Goal: Task Accomplishment & Management: Manage account settings

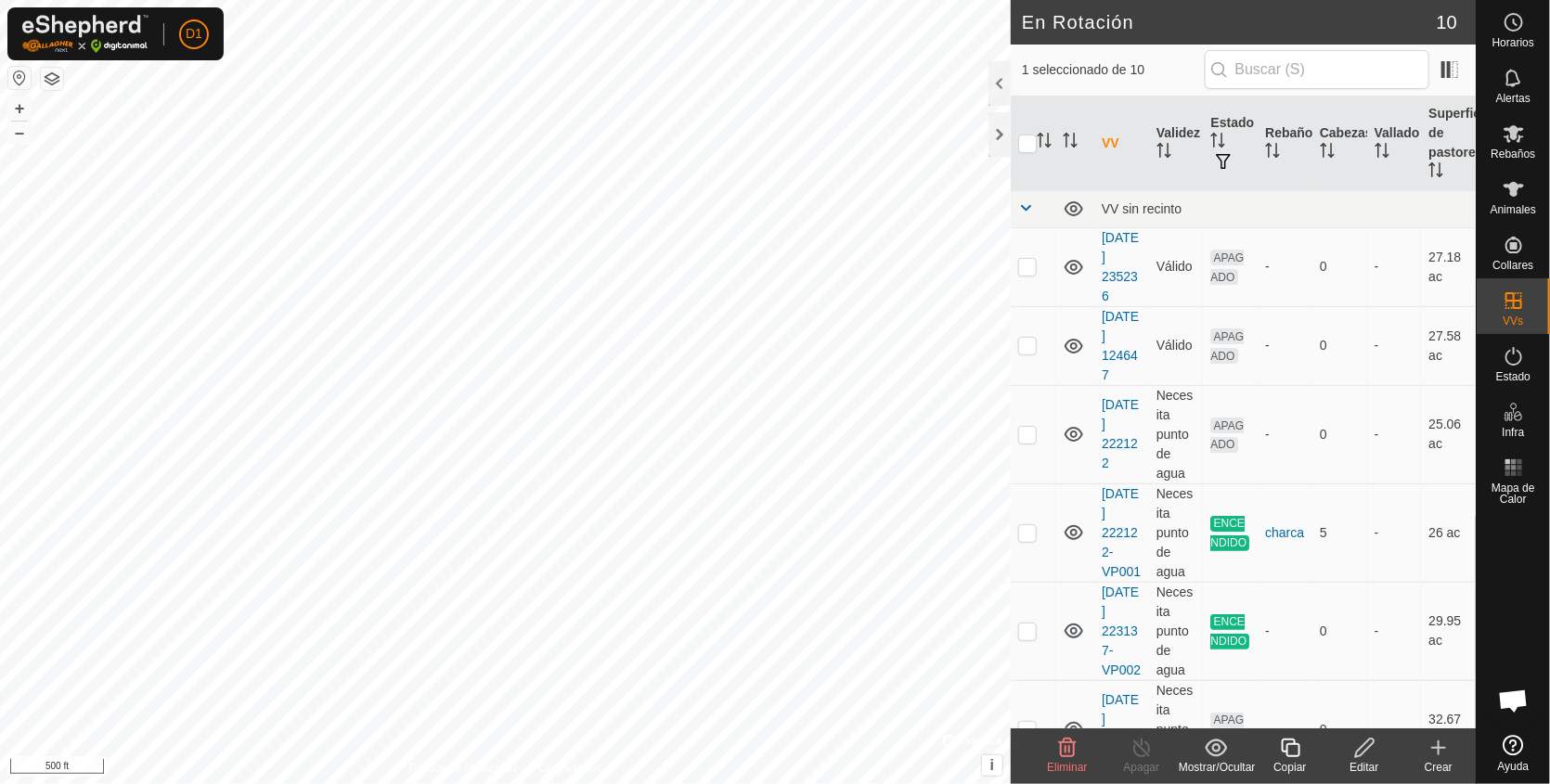
click at [1068, 760] on div "Eliminar" at bounding box center [1068, 767] width 75 height 17
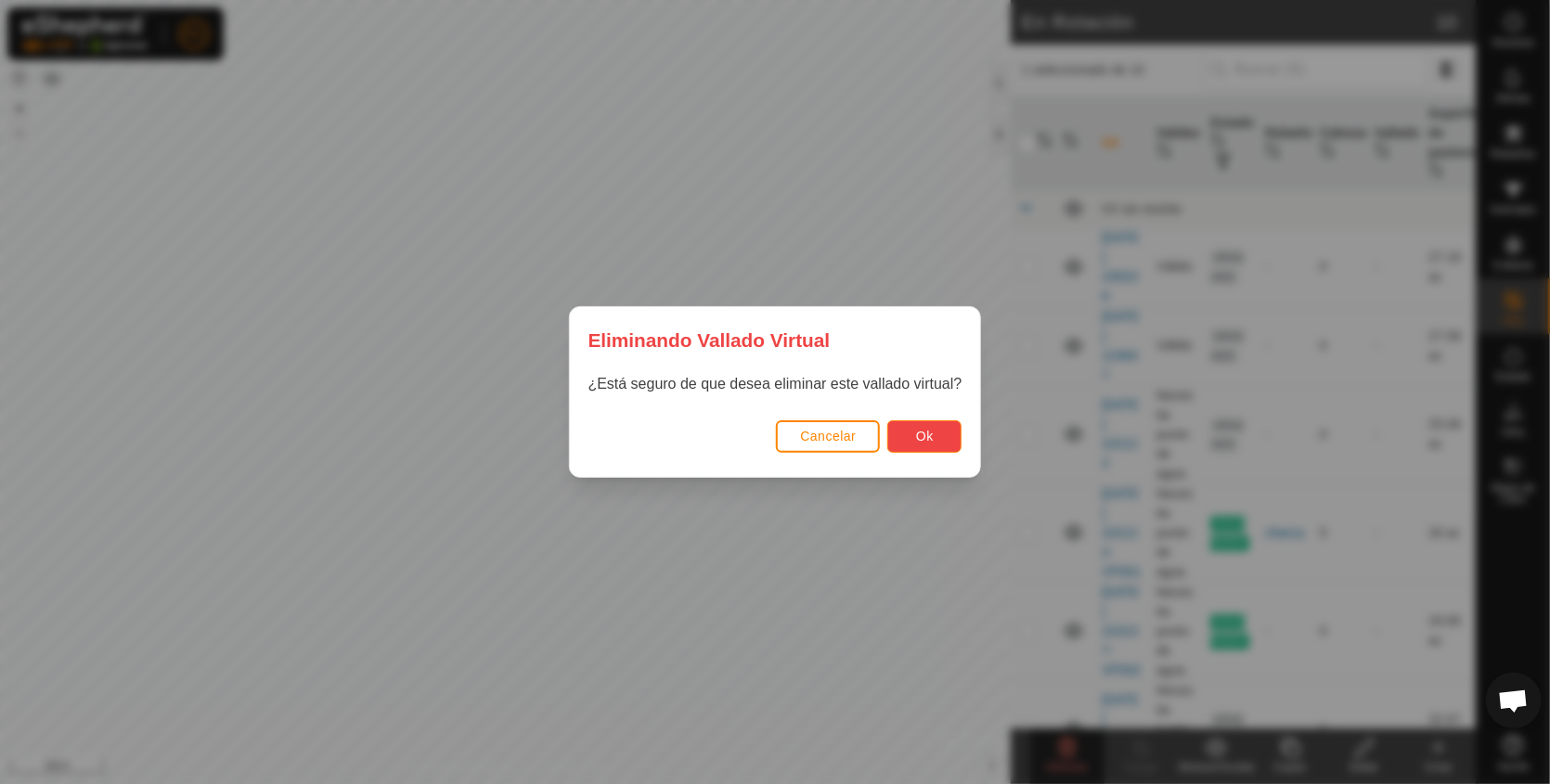
click at [927, 437] on span "Ok" at bounding box center [925, 435] width 18 height 15
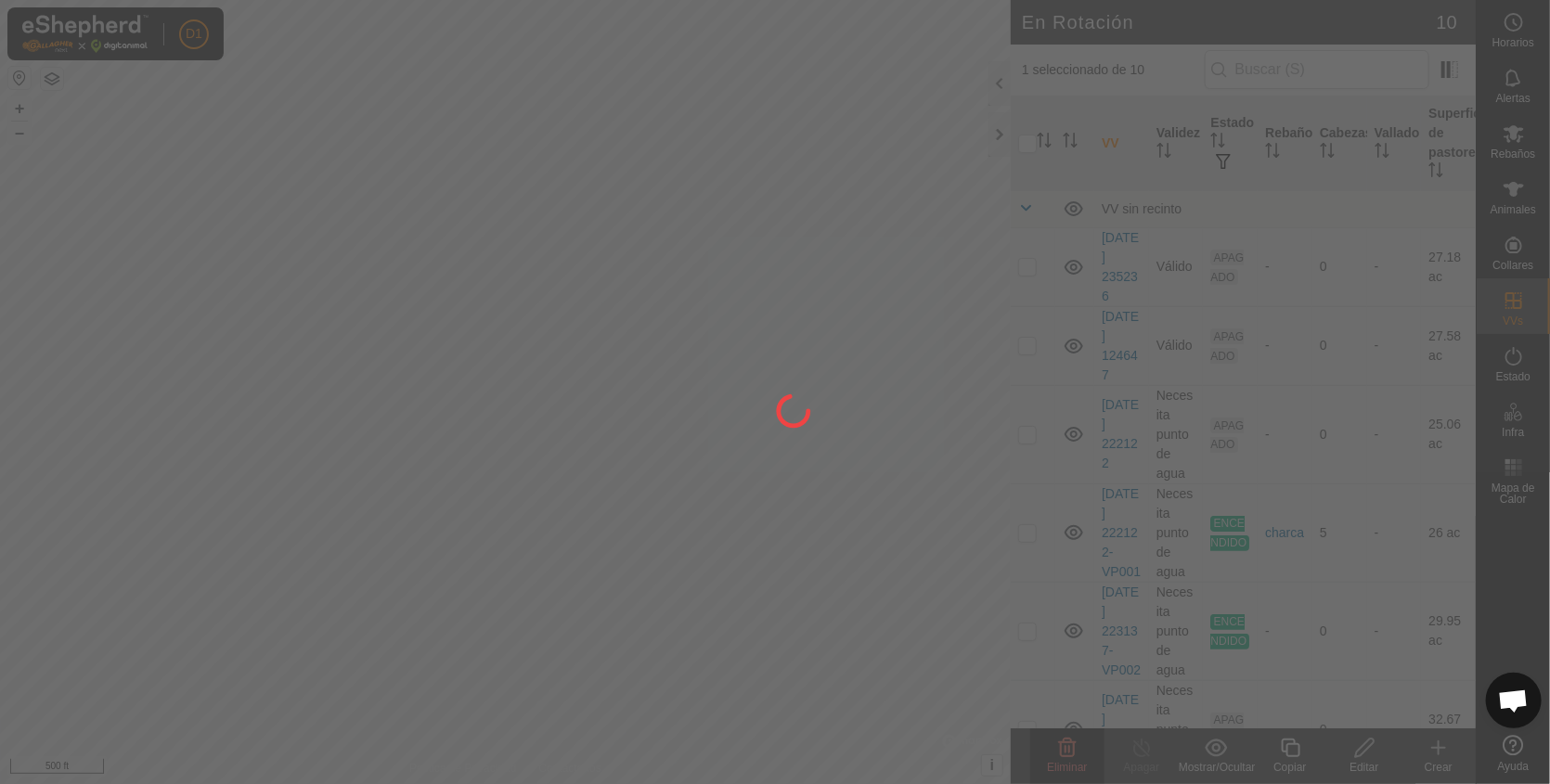
checkbox input "false"
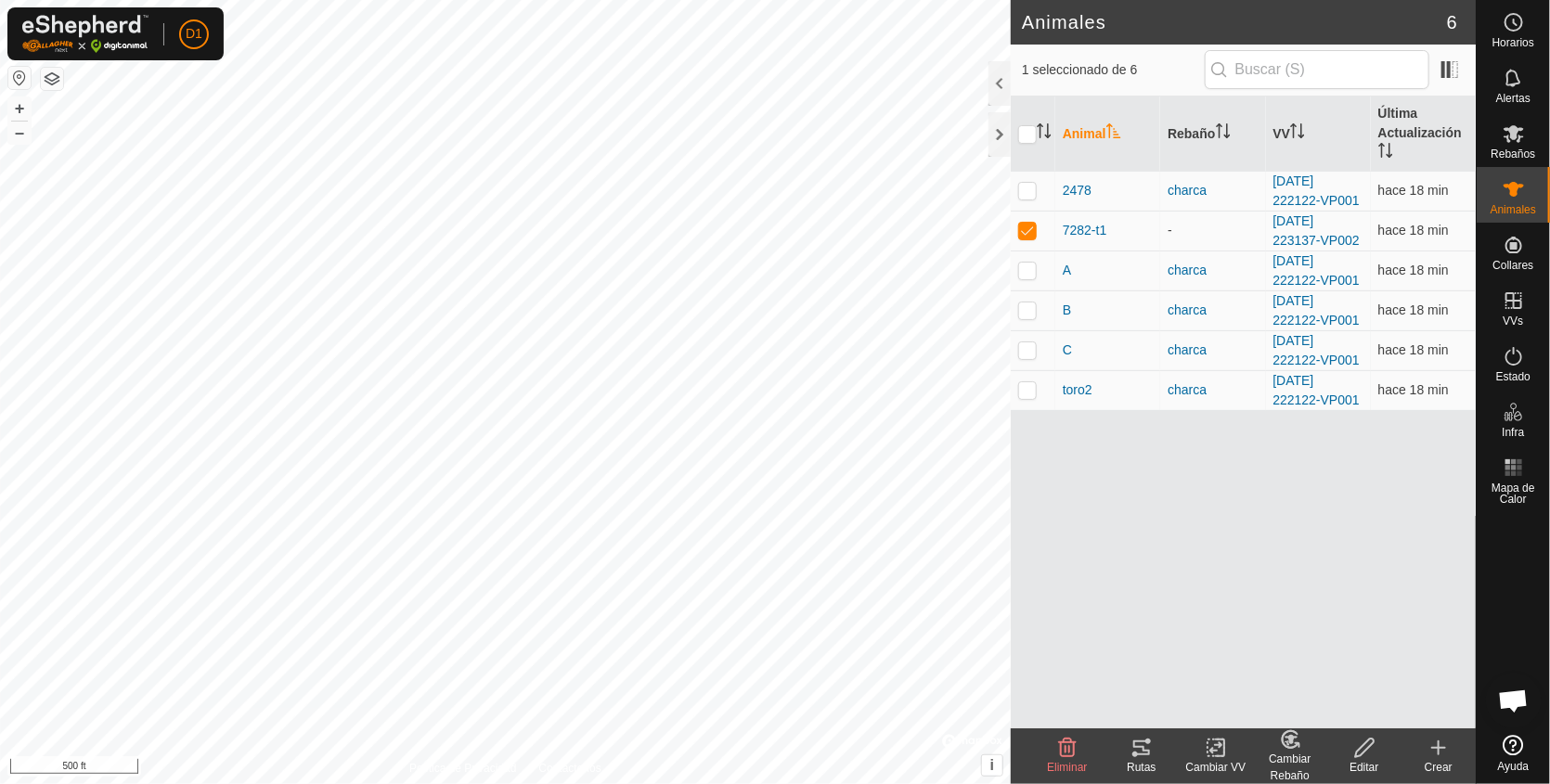
click at [1144, 755] on icon at bounding box center [1141, 748] width 17 height 15
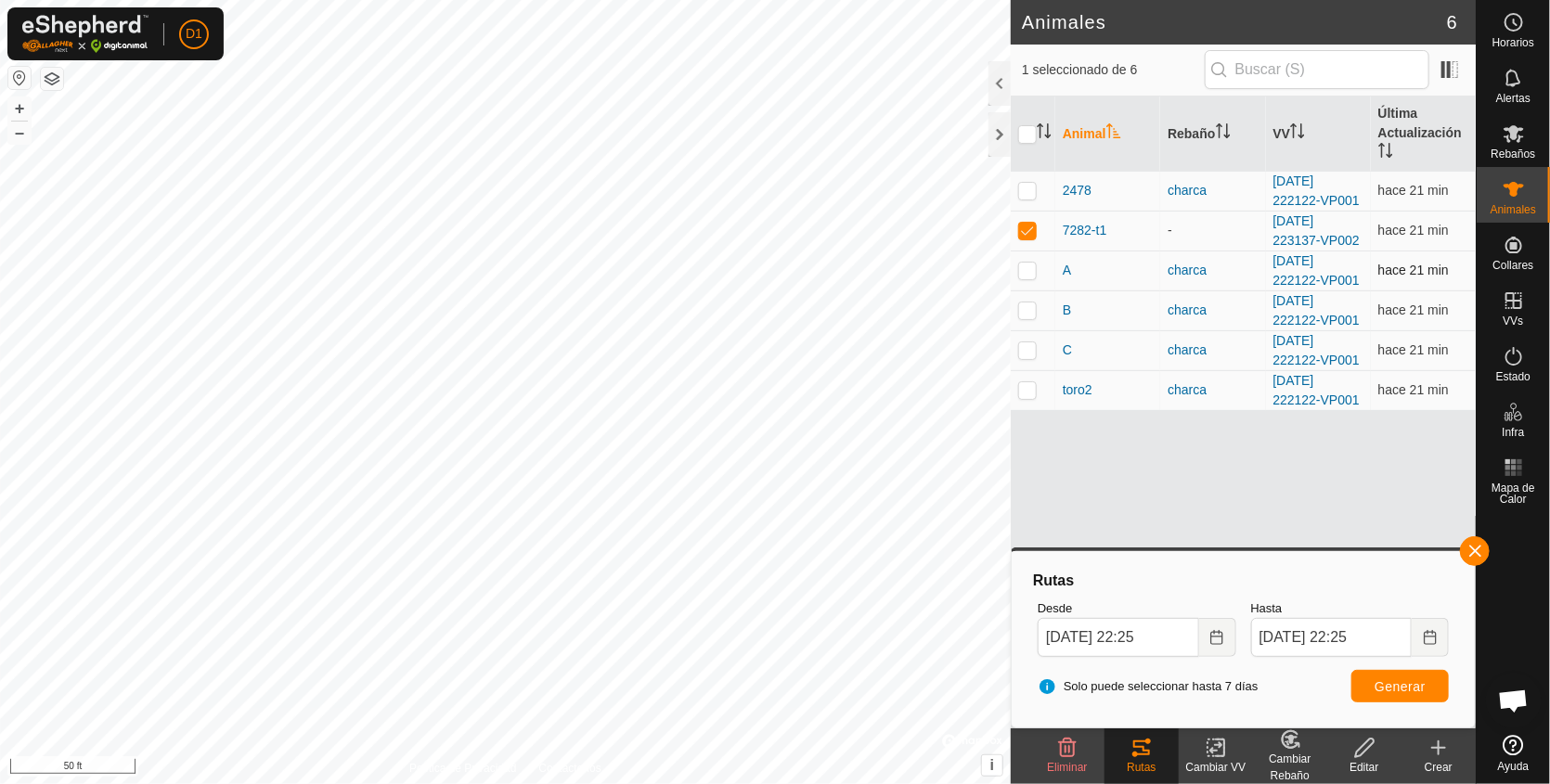
click at [1023, 282] on div "Animales 6 1 seleccionado de 6 Animal Rebaño VV Última Actualización 2478 charc…" at bounding box center [738, 392] width 1476 height 784
click at [1467, 551] on button "button" at bounding box center [1475, 551] width 29 height 29
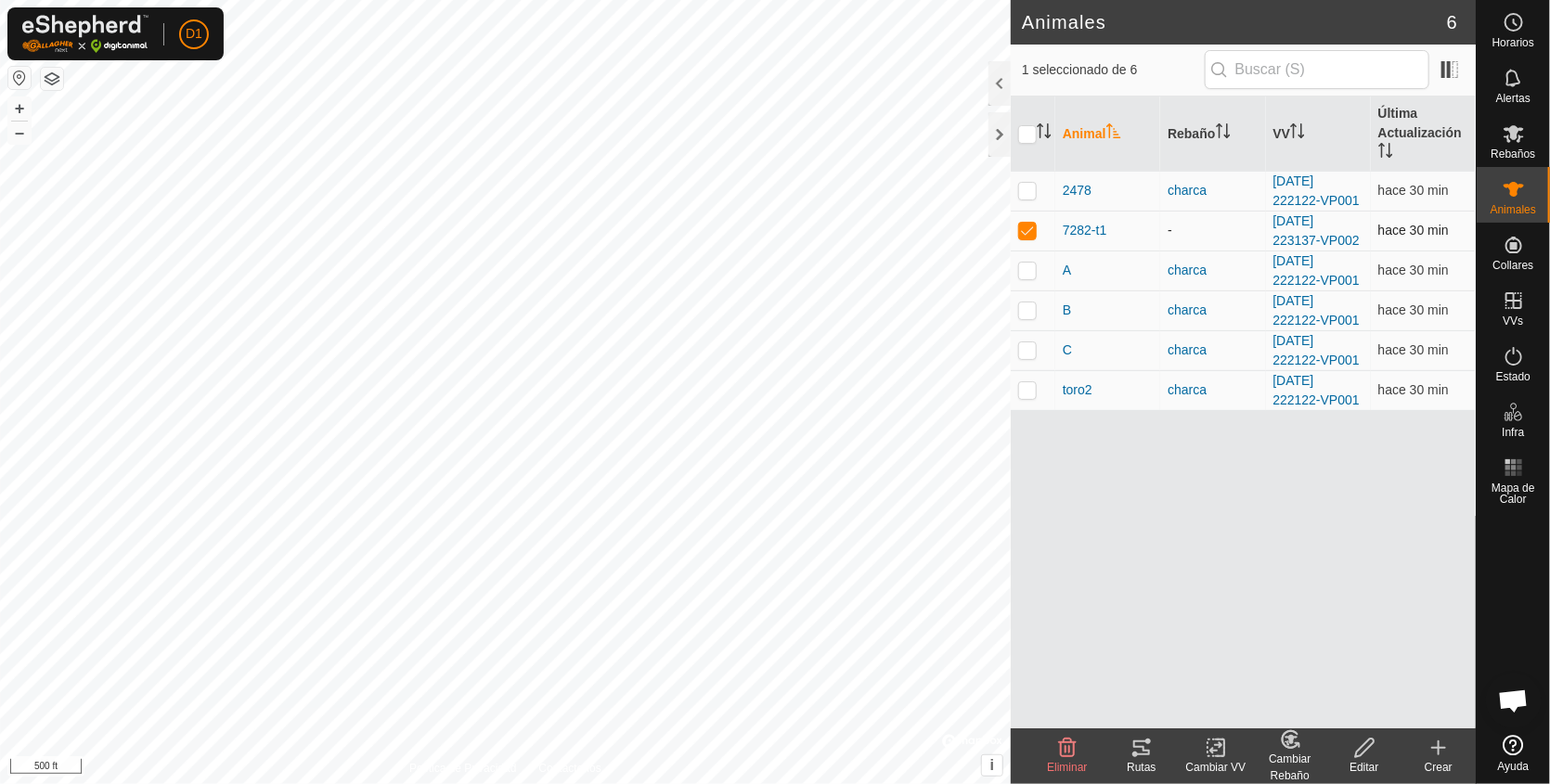
click at [1033, 228] on p-checkbox at bounding box center [1027, 229] width 19 height 15
checkbox input "false"
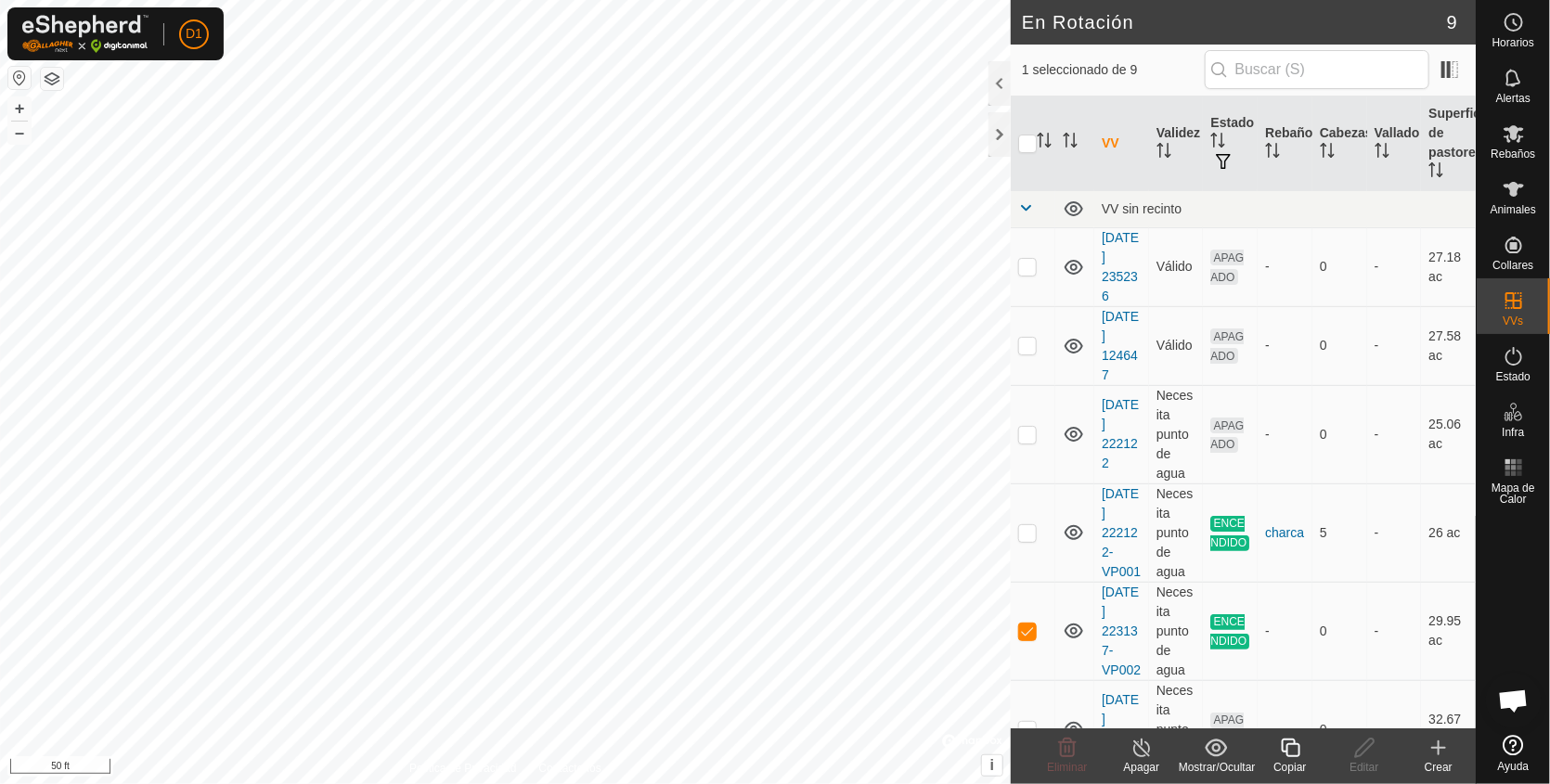
click at [1440, 748] on icon at bounding box center [1438, 748] width 13 height 0
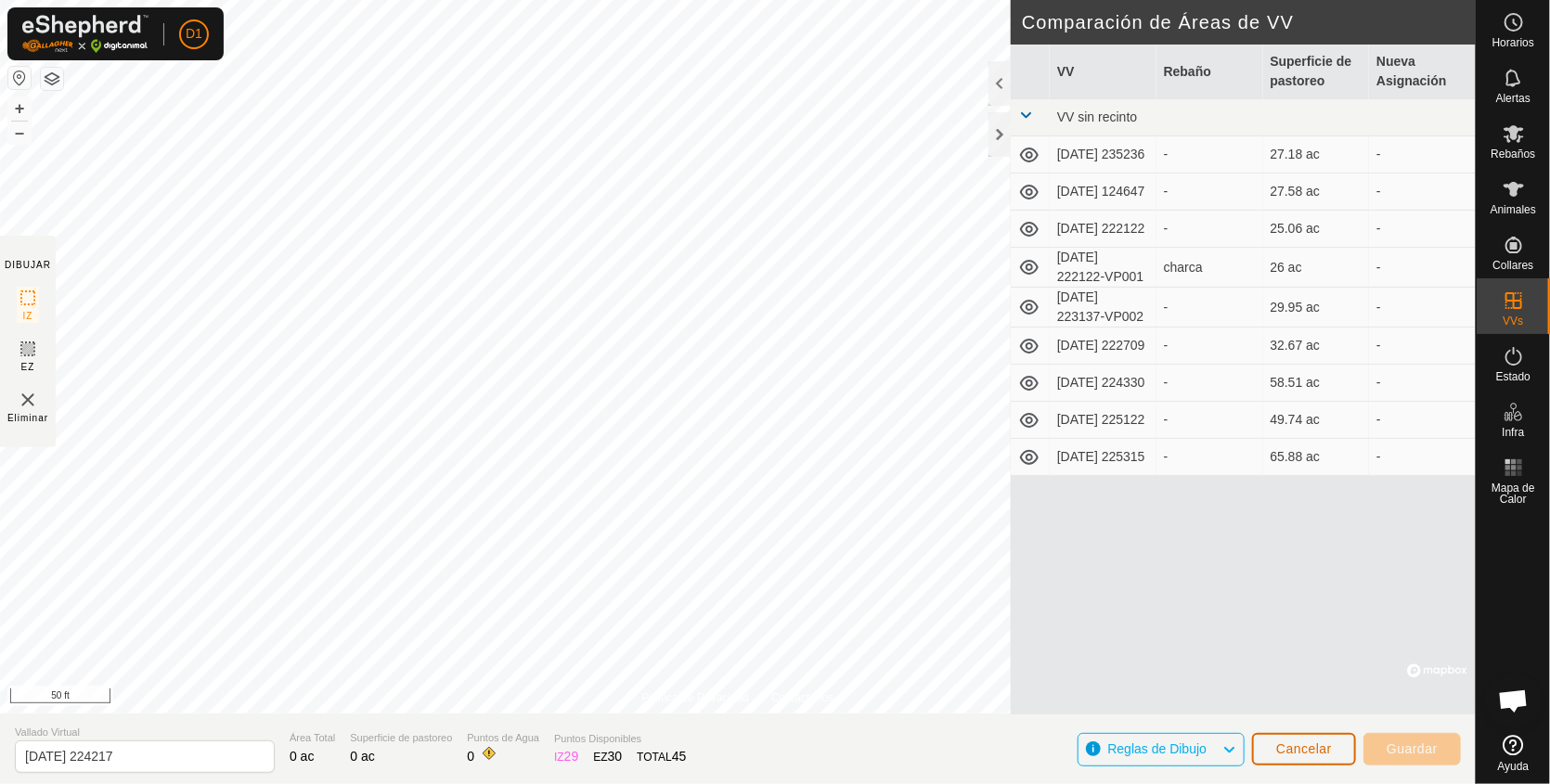
click at [1304, 750] on span "Cancelar" at bounding box center [1304, 749] width 56 height 15
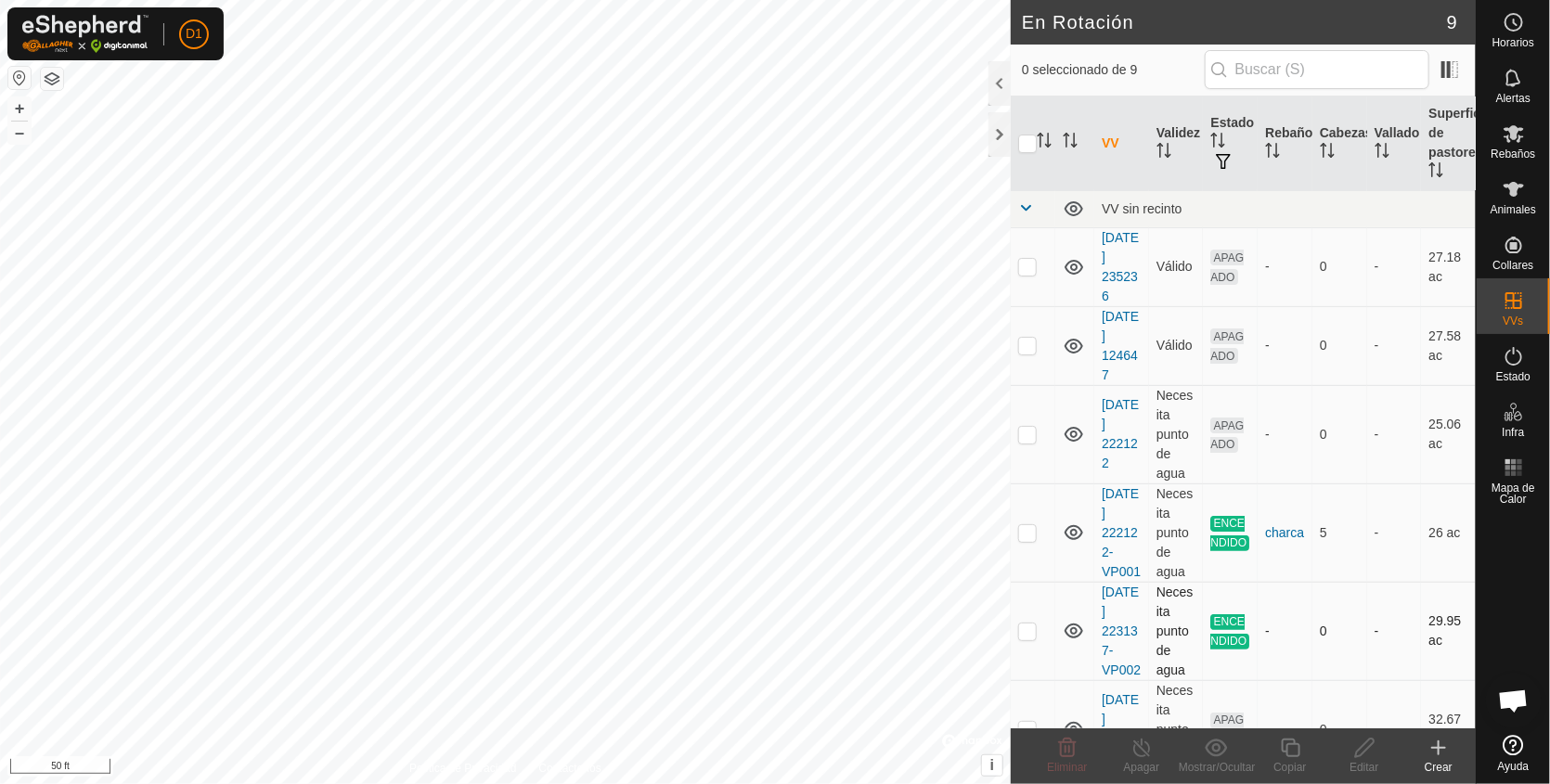
checkbox input "true"
click at [1291, 749] on icon at bounding box center [1291, 748] width 24 height 23
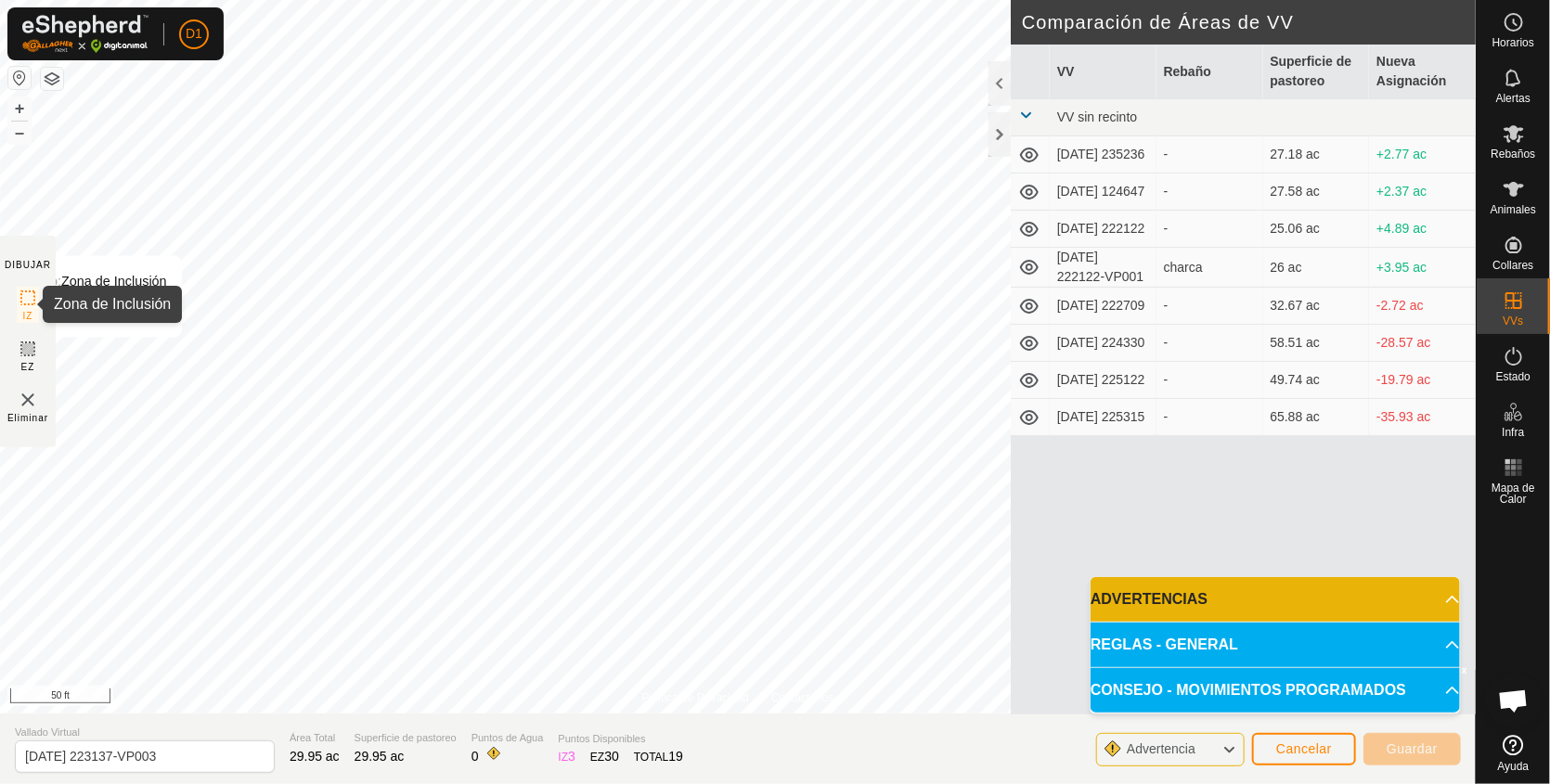
click at [25, 298] on icon at bounding box center [27, 298] width 23 height 23
click at [22, 404] on img at bounding box center [27, 400] width 23 height 23
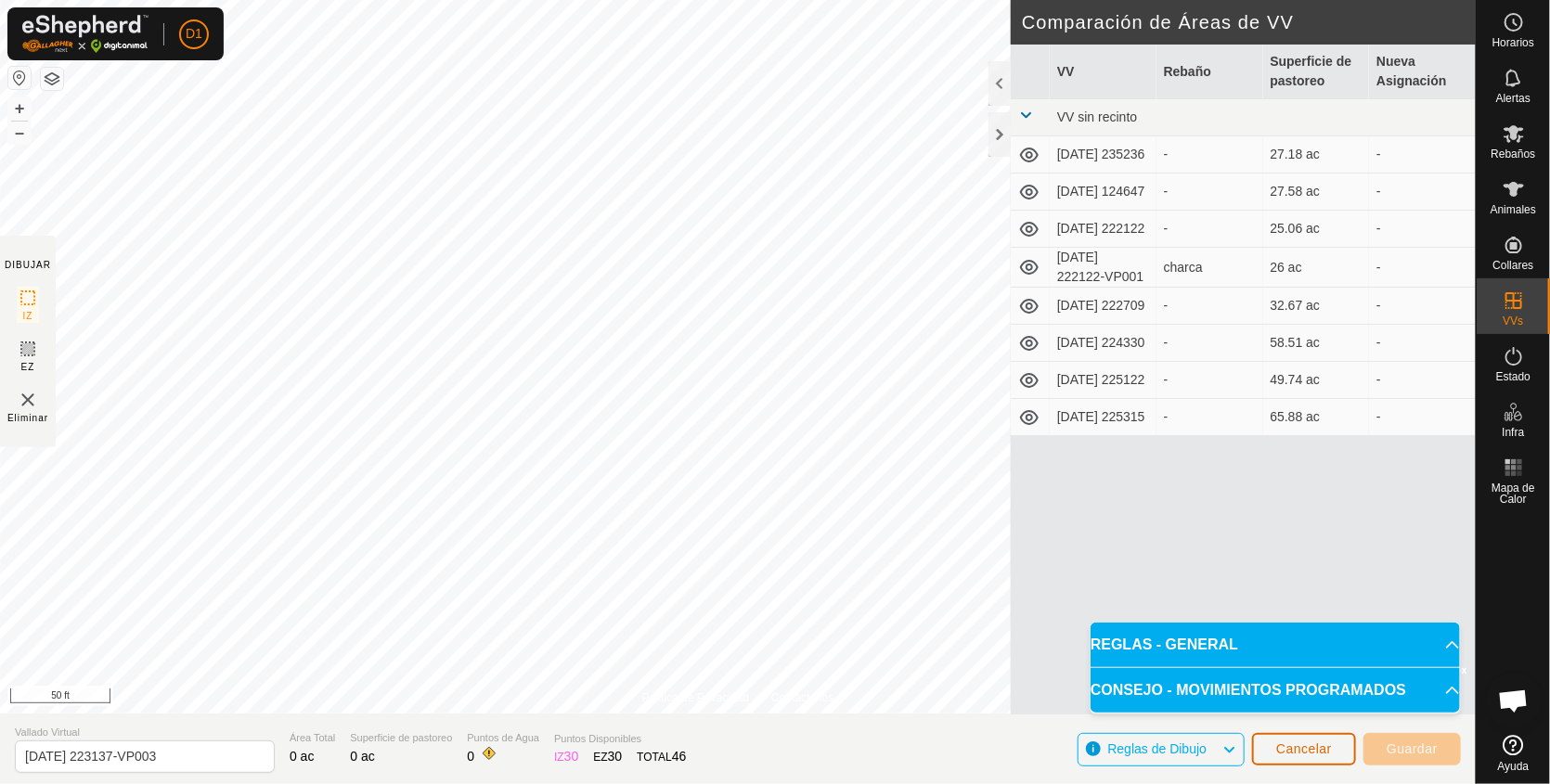
click at [1289, 748] on span "Cancelar" at bounding box center [1304, 749] width 56 height 15
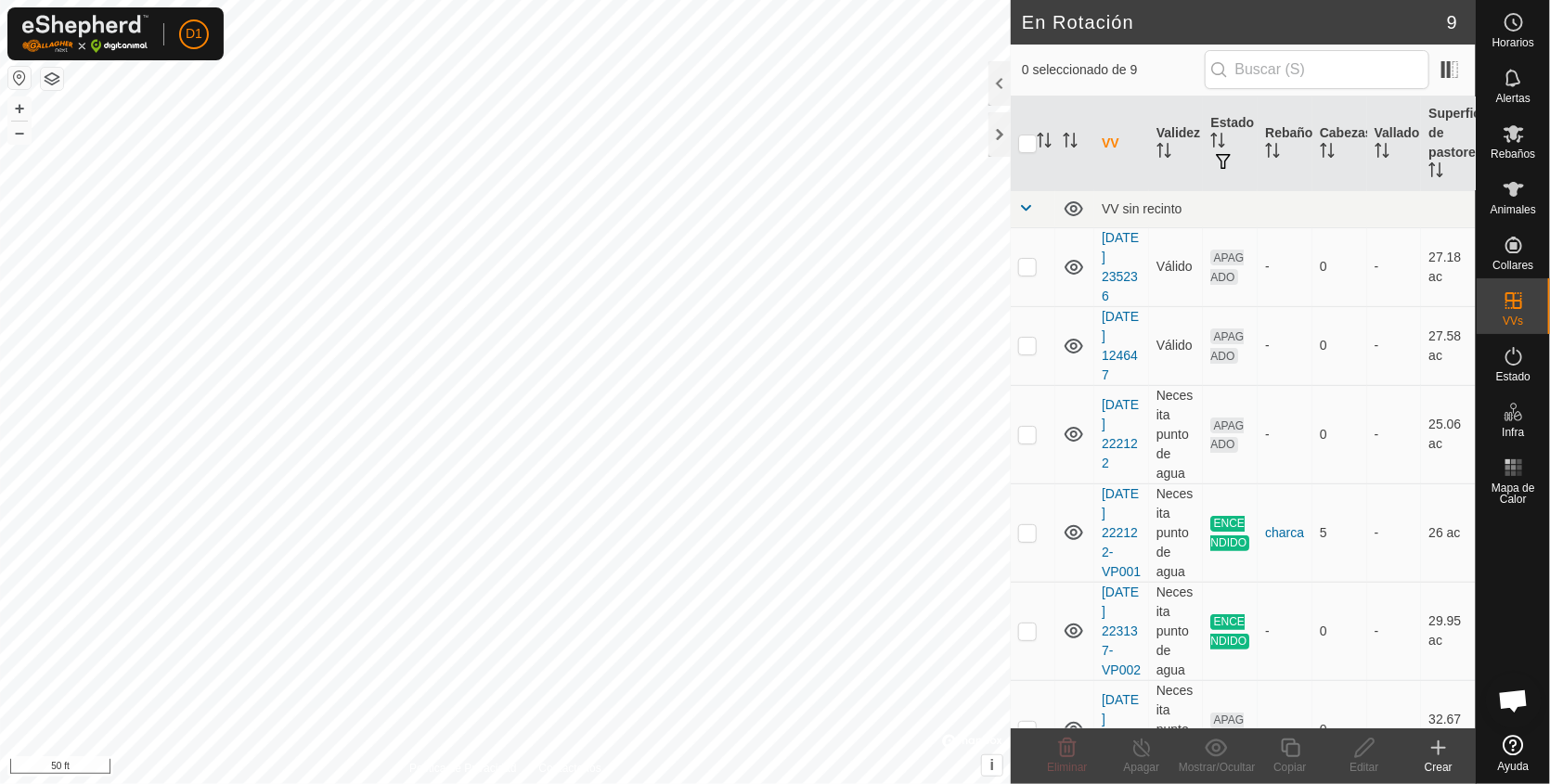
checkbox input "true"
click at [1290, 756] on icon at bounding box center [1291, 748] width 24 height 23
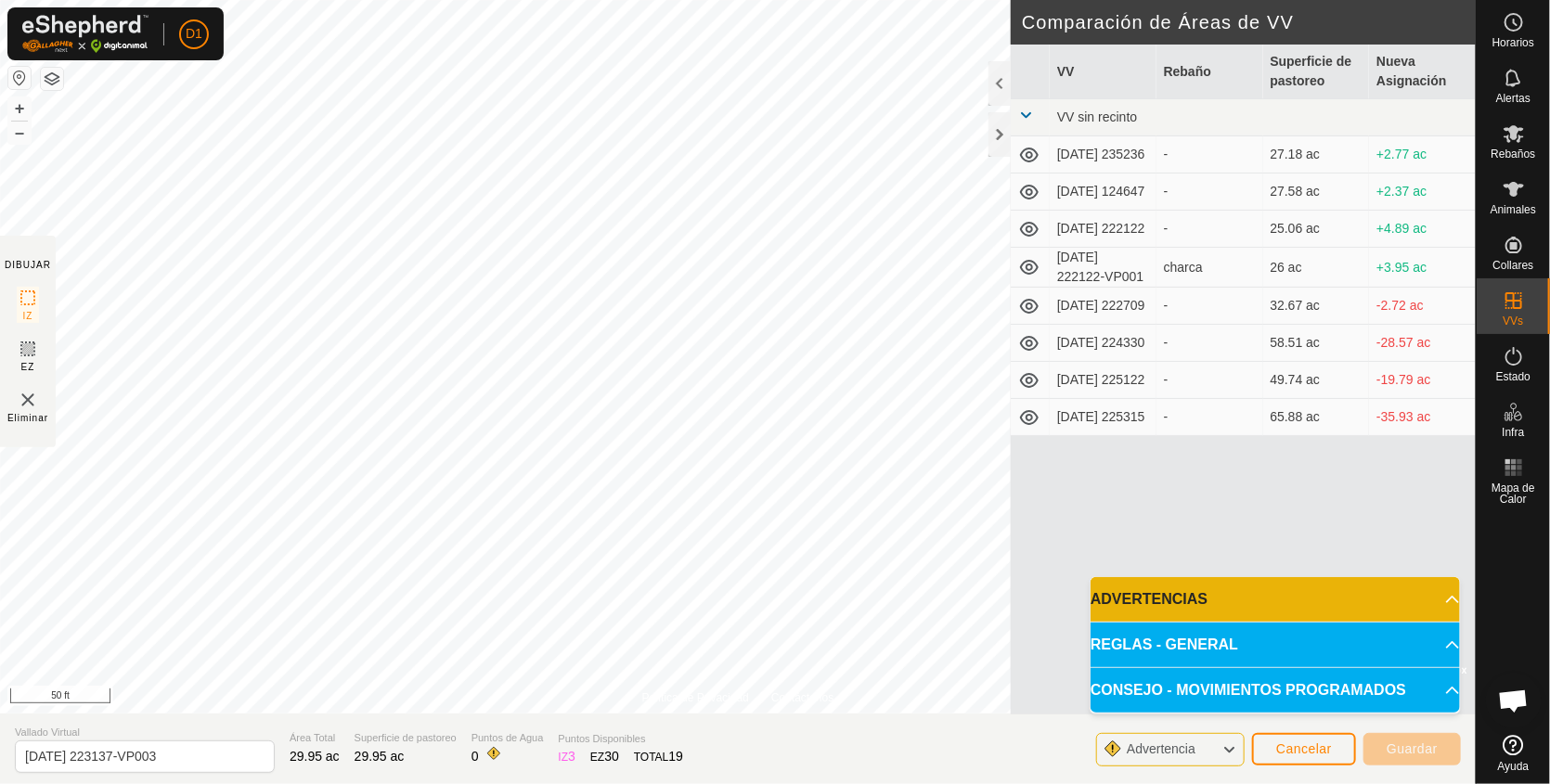
click at [1150, 750] on span "Advertencia" at bounding box center [1162, 749] width 69 height 15
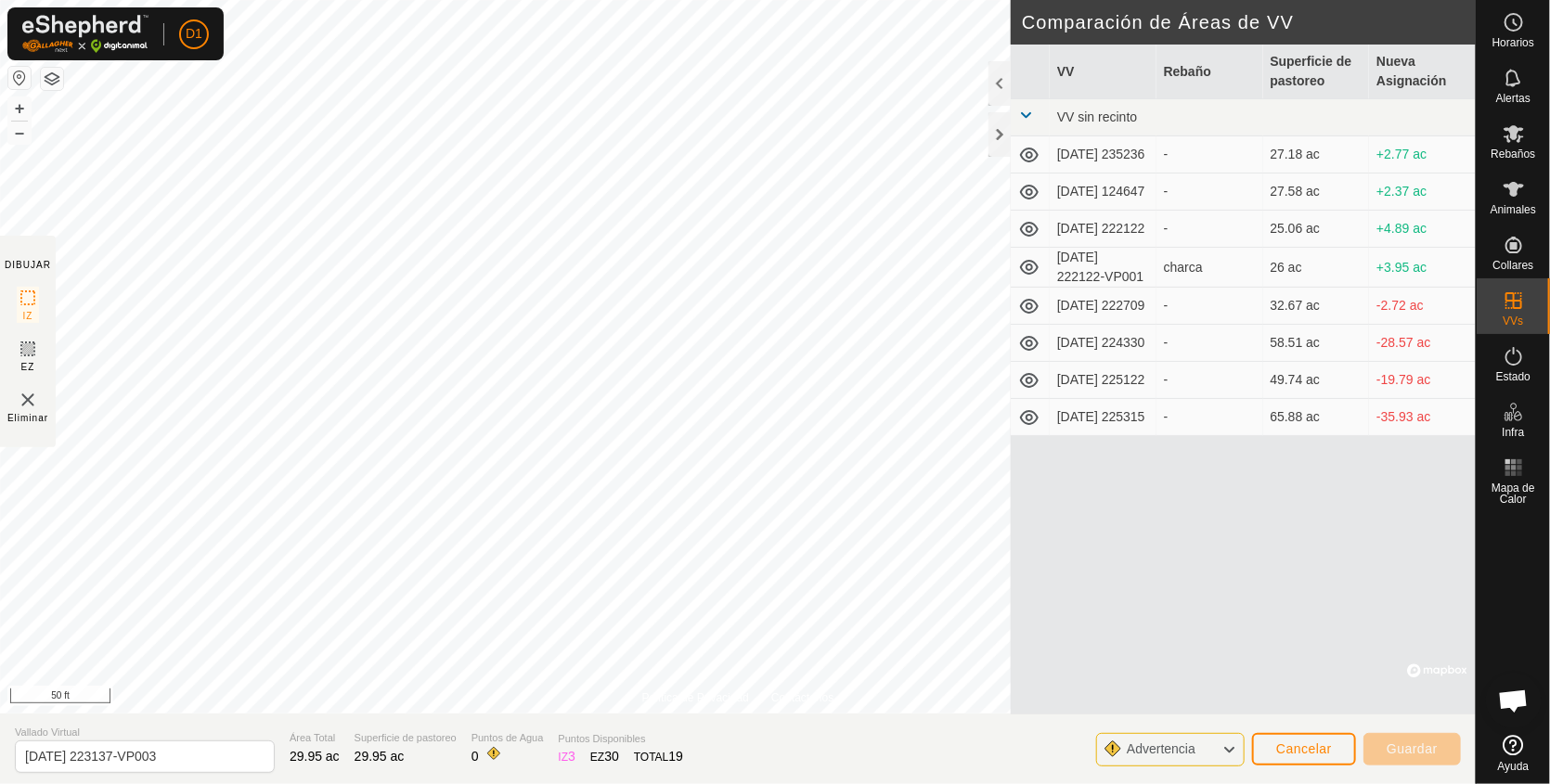
click at [1150, 750] on span "Advertencia" at bounding box center [1162, 749] width 69 height 15
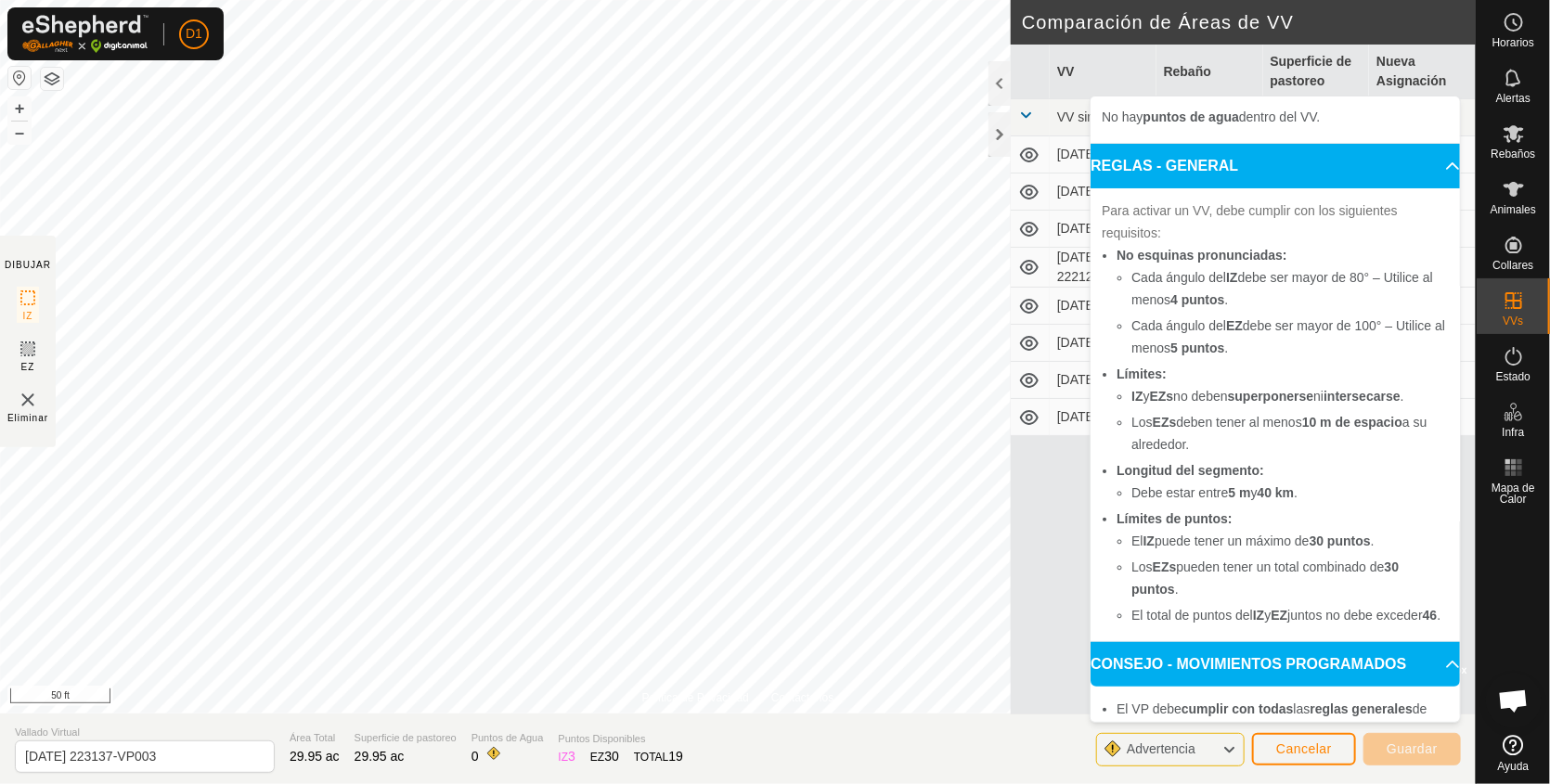
scroll to position [93, 0]
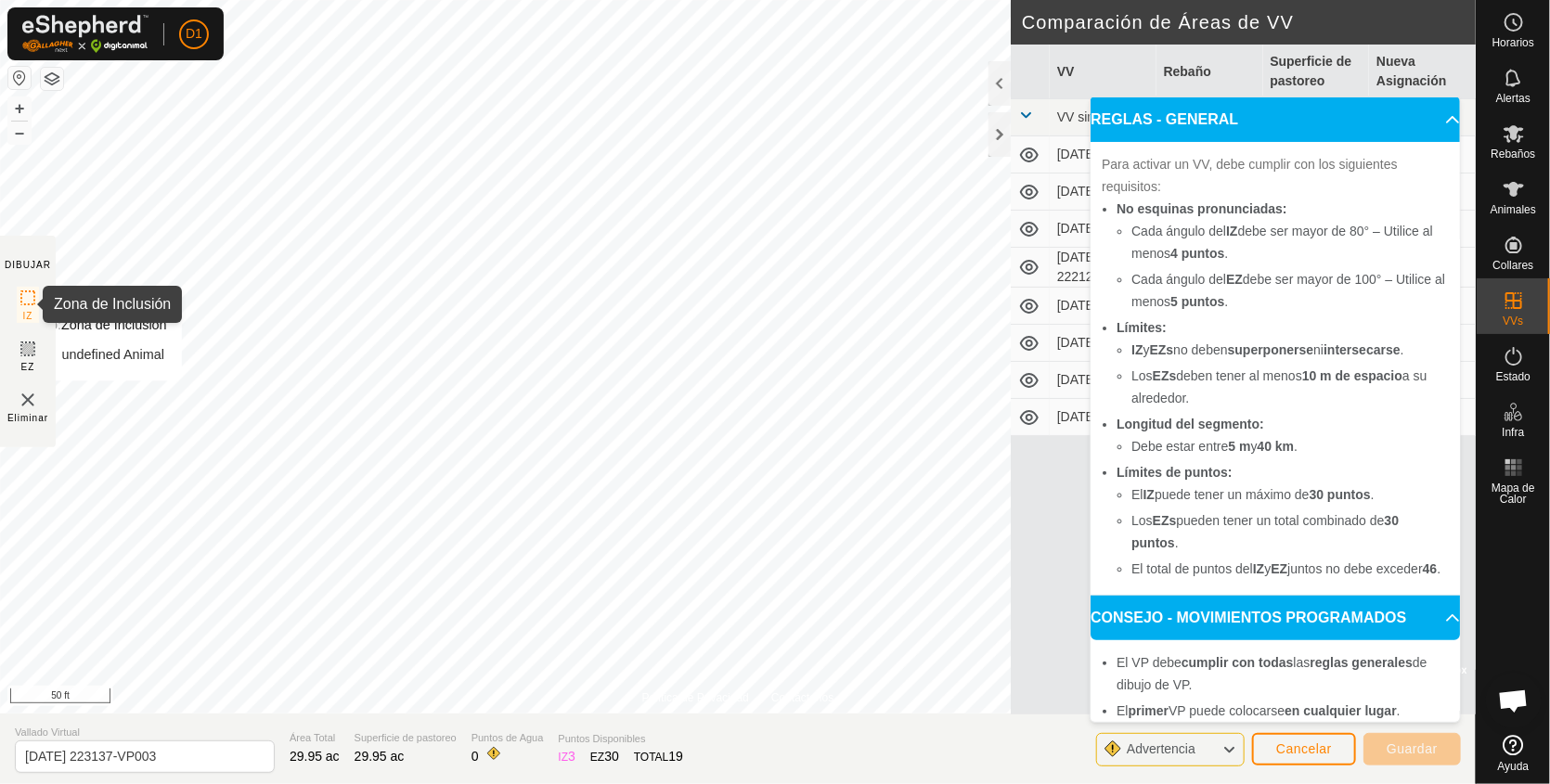
click at [26, 294] on icon at bounding box center [27, 298] width 23 height 23
click at [1183, 758] on span "Advertencia" at bounding box center [1169, 750] width 83 height 24
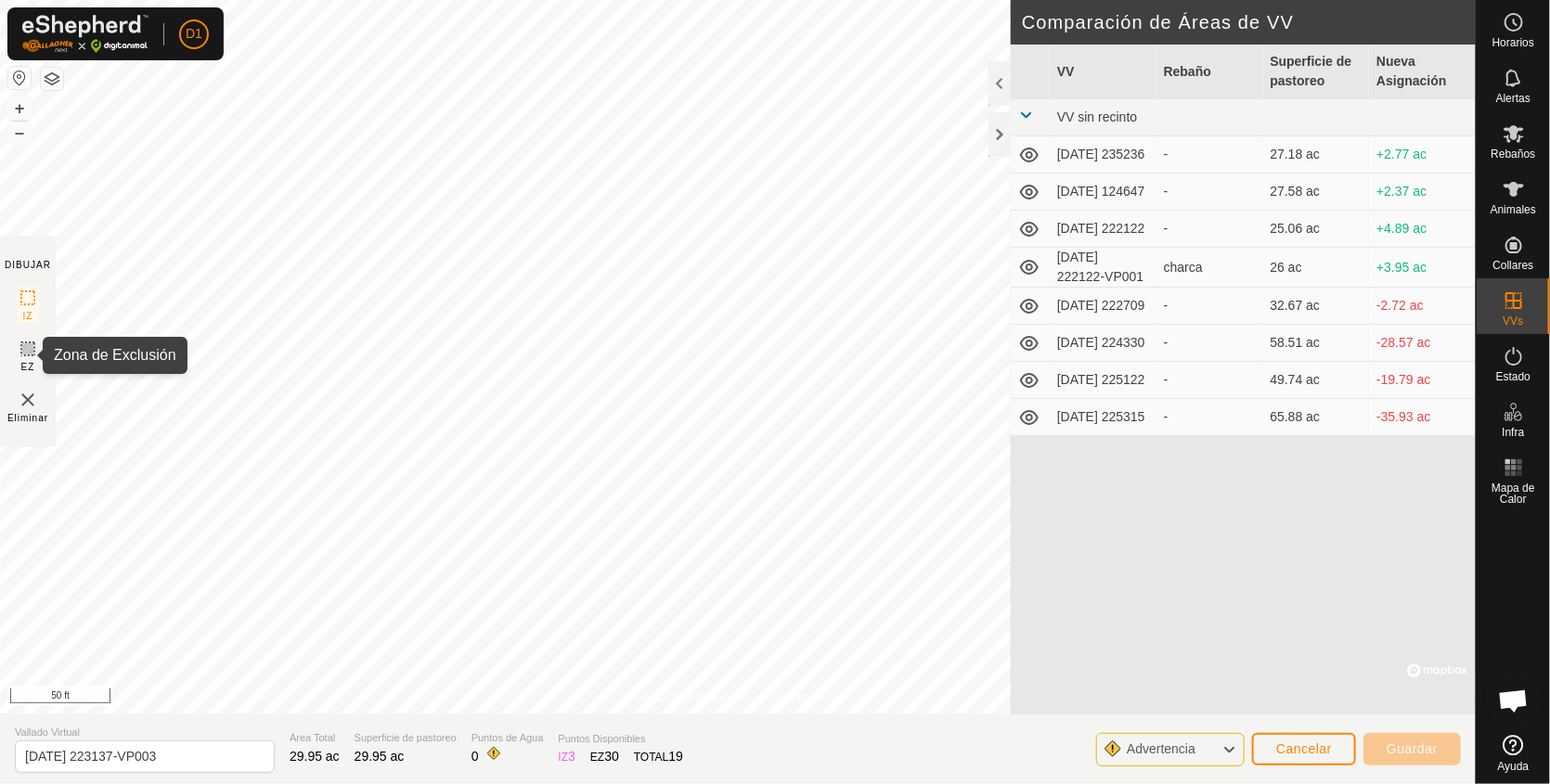
click at [23, 343] on icon at bounding box center [27, 349] width 23 height 23
click at [21, 398] on img at bounding box center [27, 400] width 23 height 23
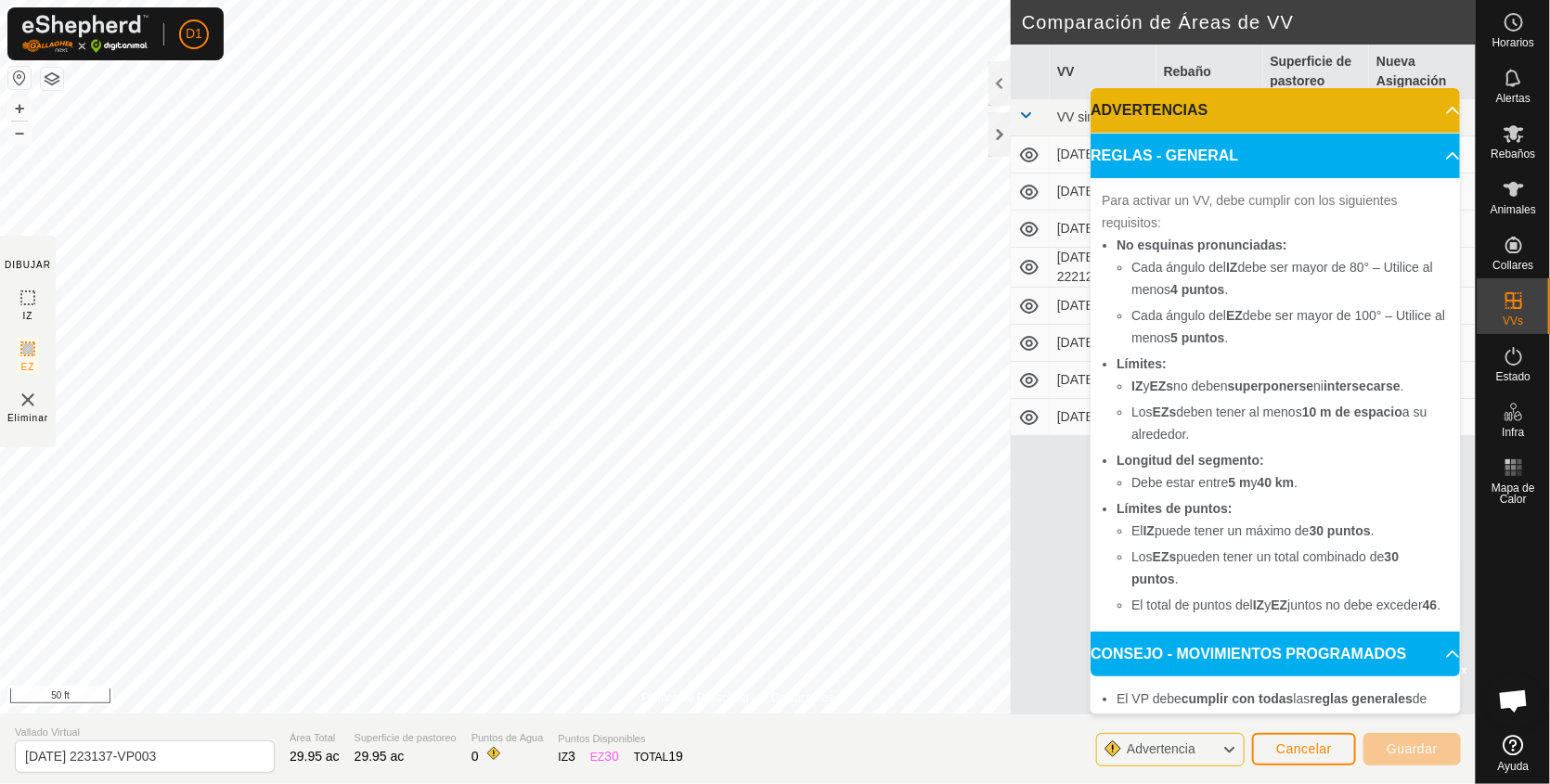
click at [25, 411] on span "Eliminar" at bounding box center [28, 417] width 41 height 14
click at [21, 402] on img at bounding box center [27, 400] width 23 height 23
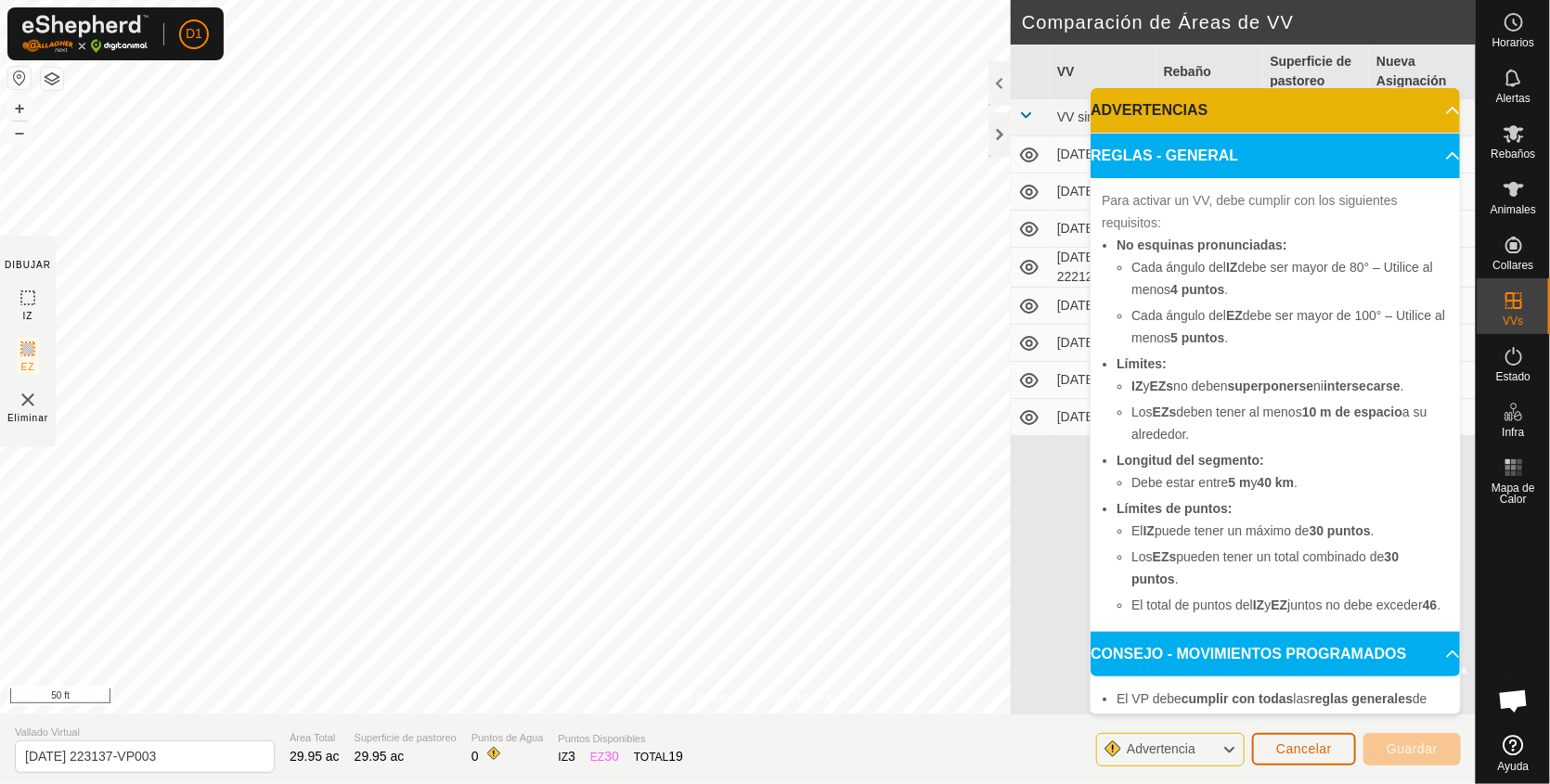
click at [1300, 744] on span "Cancelar" at bounding box center [1304, 749] width 56 height 15
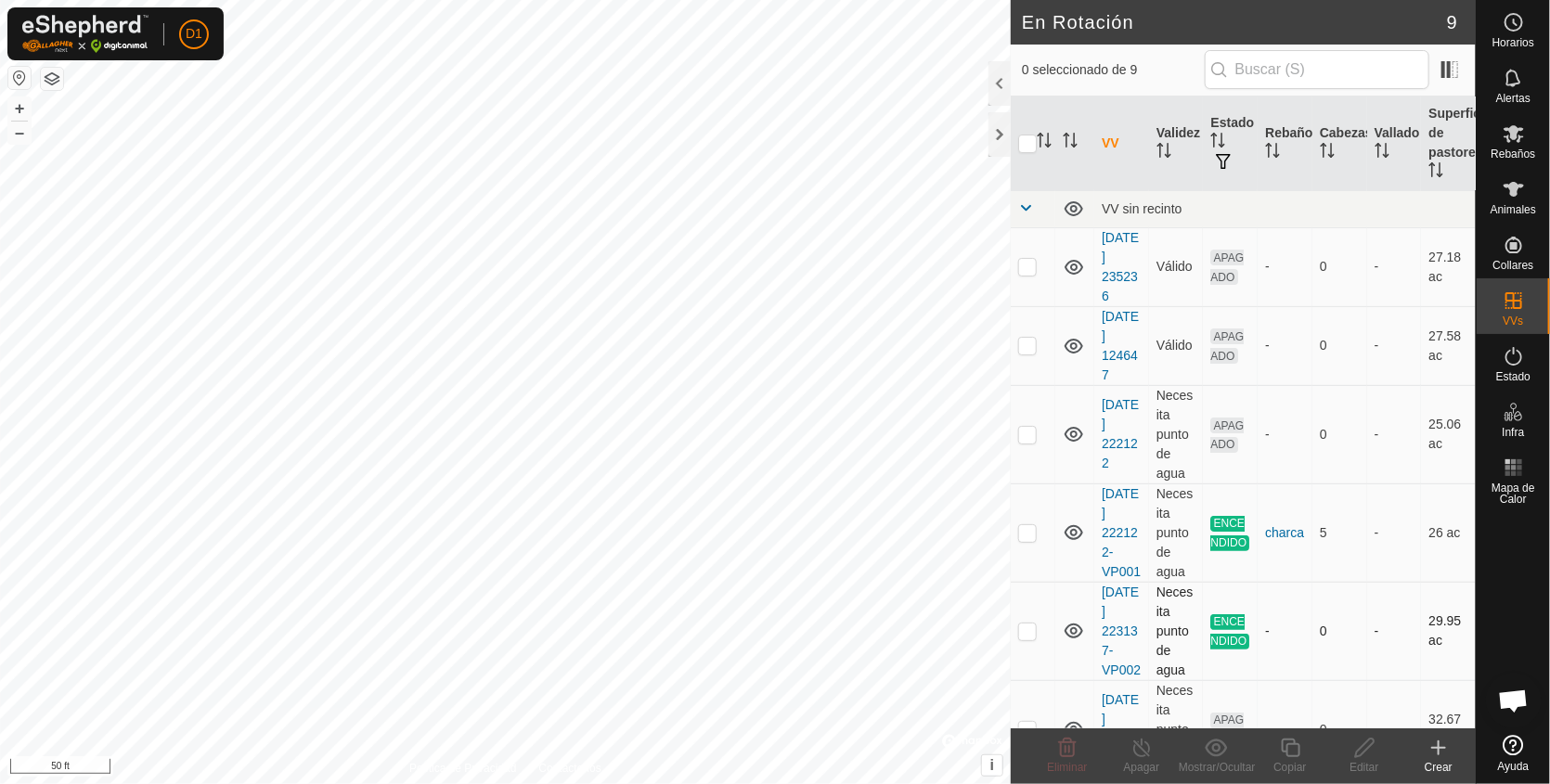
checkbox input "true"
click at [1295, 760] on div "Copiar" at bounding box center [1290, 767] width 75 height 17
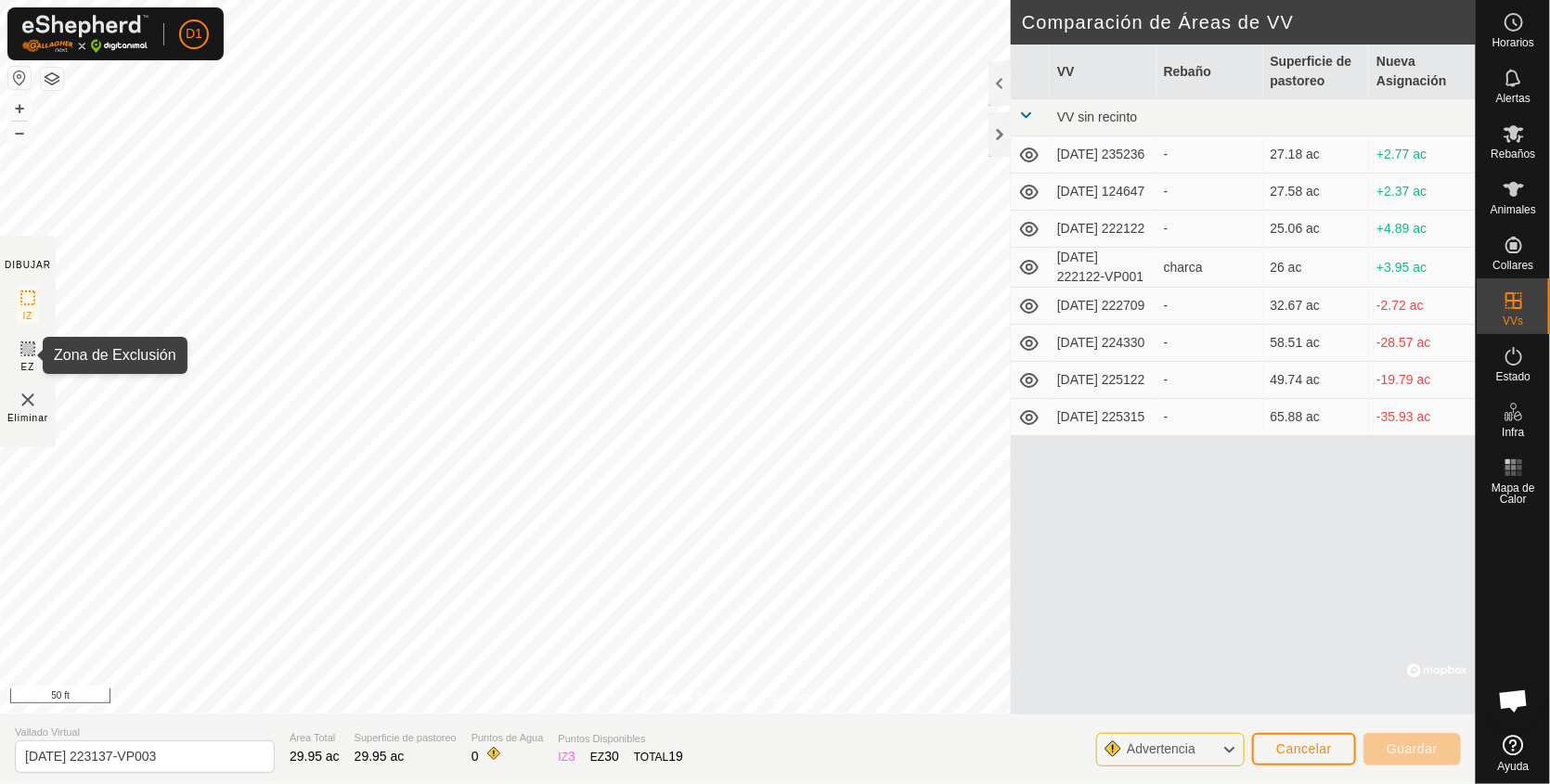
click at [29, 347] on icon at bounding box center [27, 348] width 11 height 11
click at [1312, 747] on span "Cancelar" at bounding box center [1304, 749] width 56 height 15
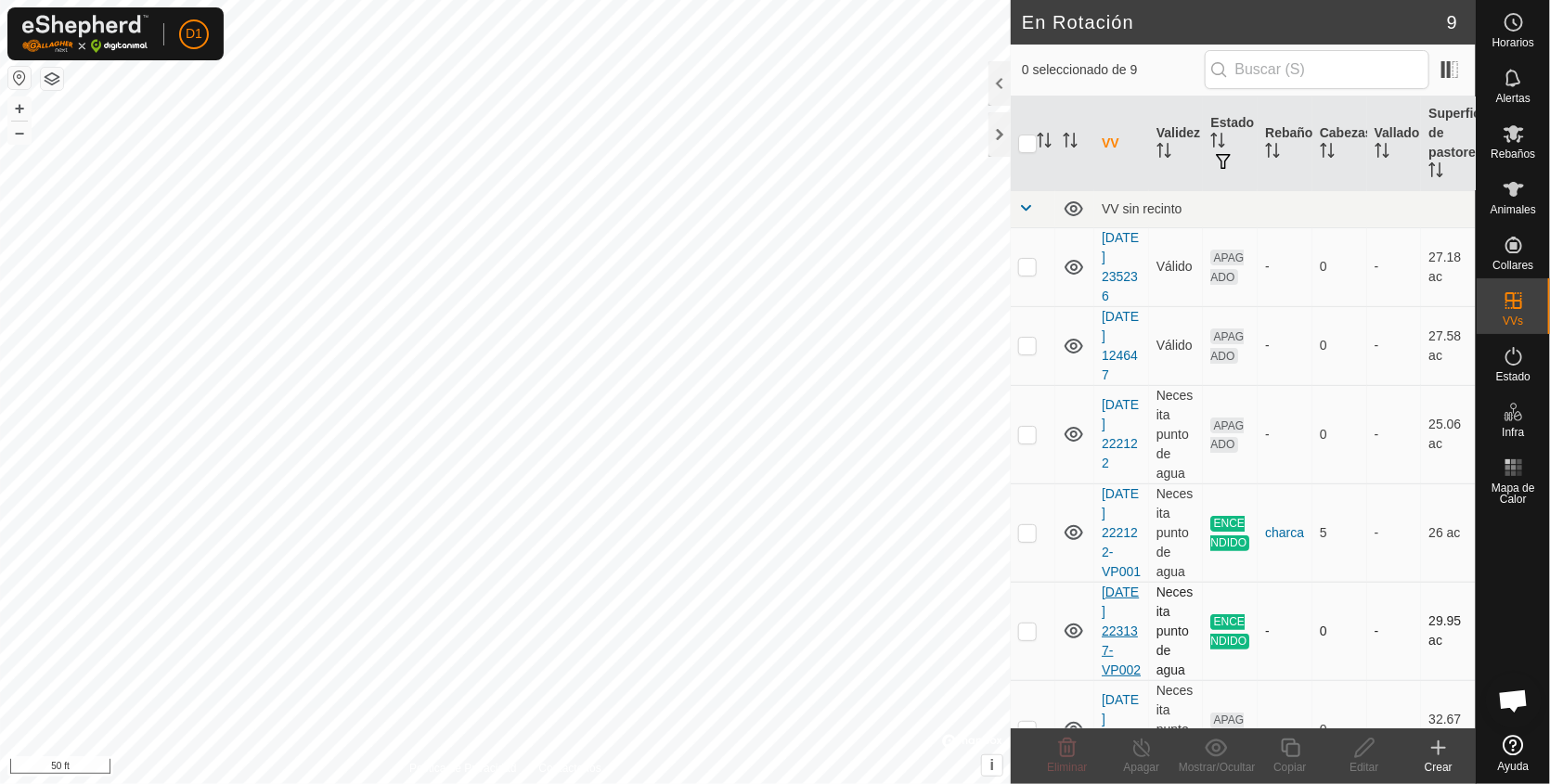
checkbox input "true"
click at [1289, 755] on icon at bounding box center [1291, 748] width 24 height 23
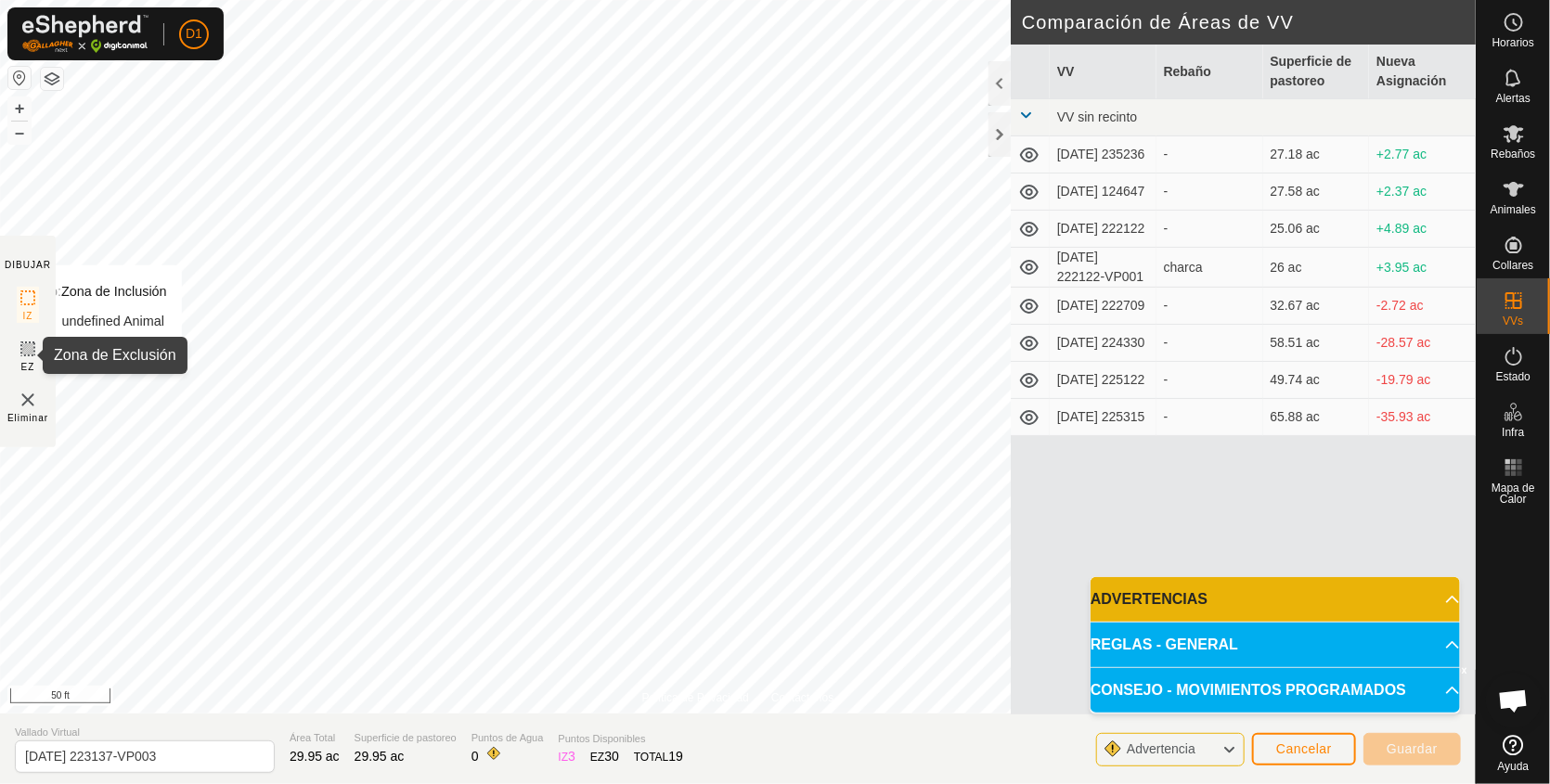
click at [26, 349] on icon at bounding box center [27, 349] width 23 height 23
click at [25, 400] on img at bounding box center [27, 400] width 23 height 23
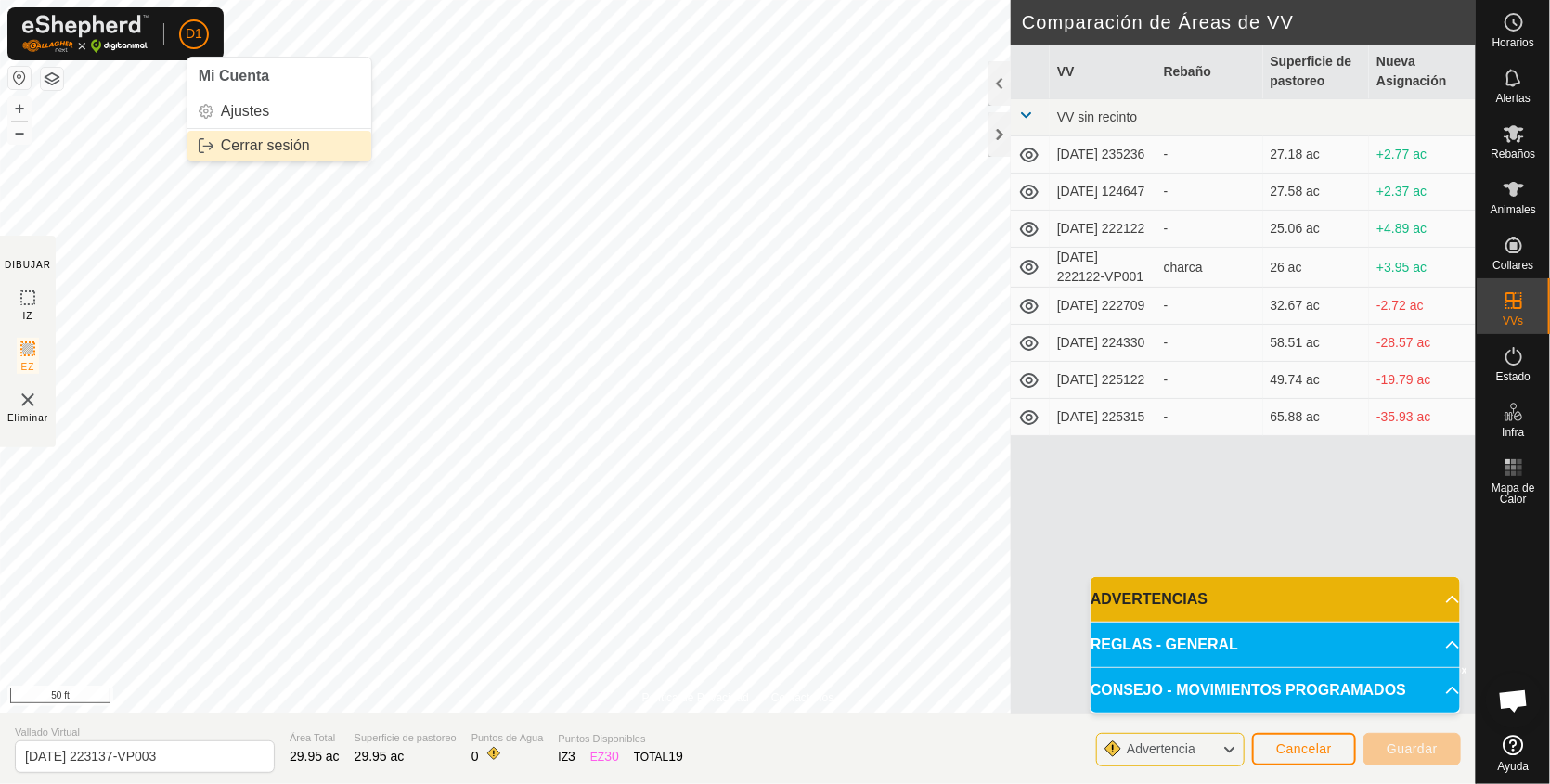
click at [226, 145] on link "Cerrar sesión" at bounding box center [278, 146] width 183 height 29
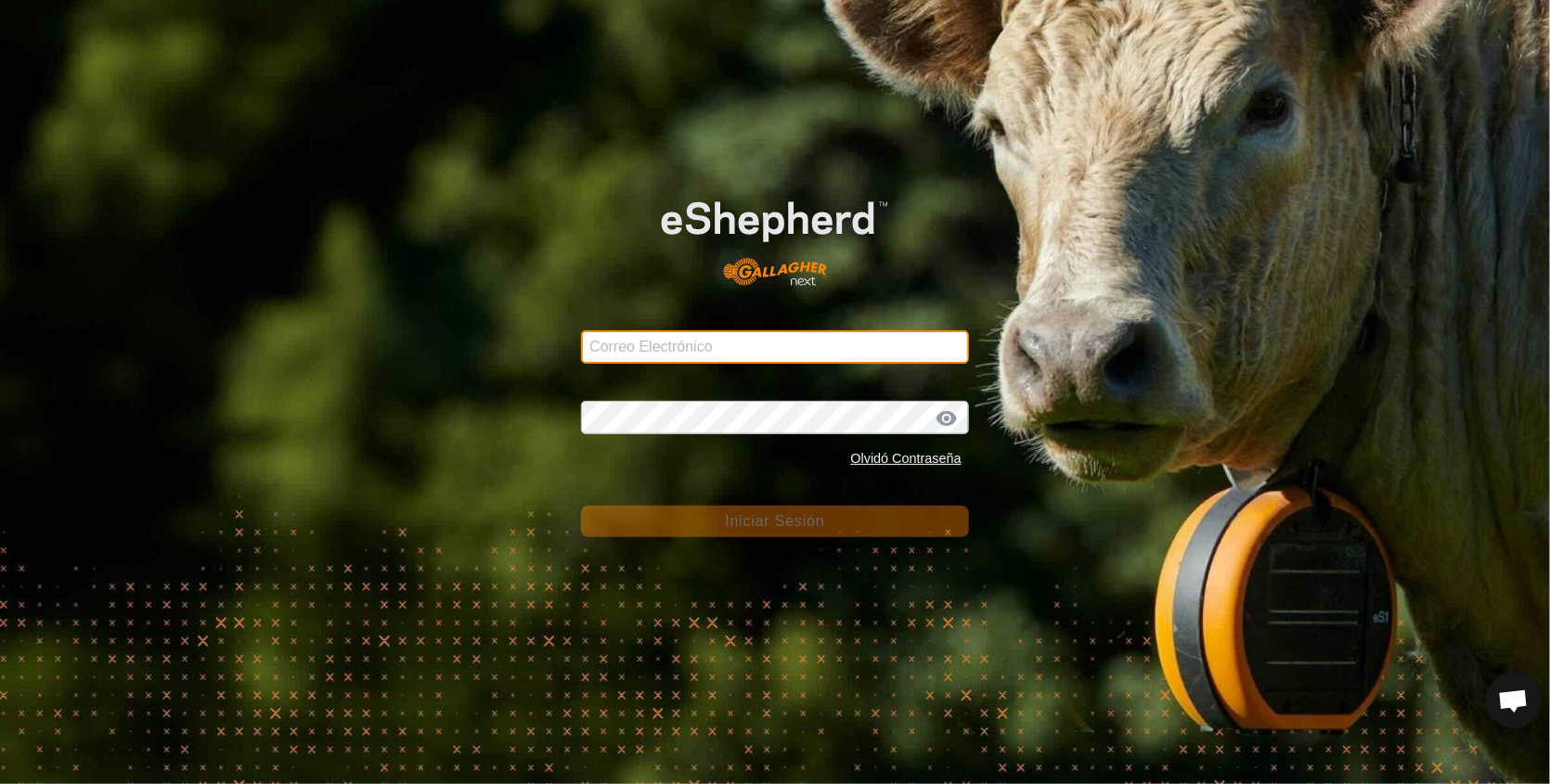
type input "[EMAIL_ADDRESS][DOMAIN_NAME]"
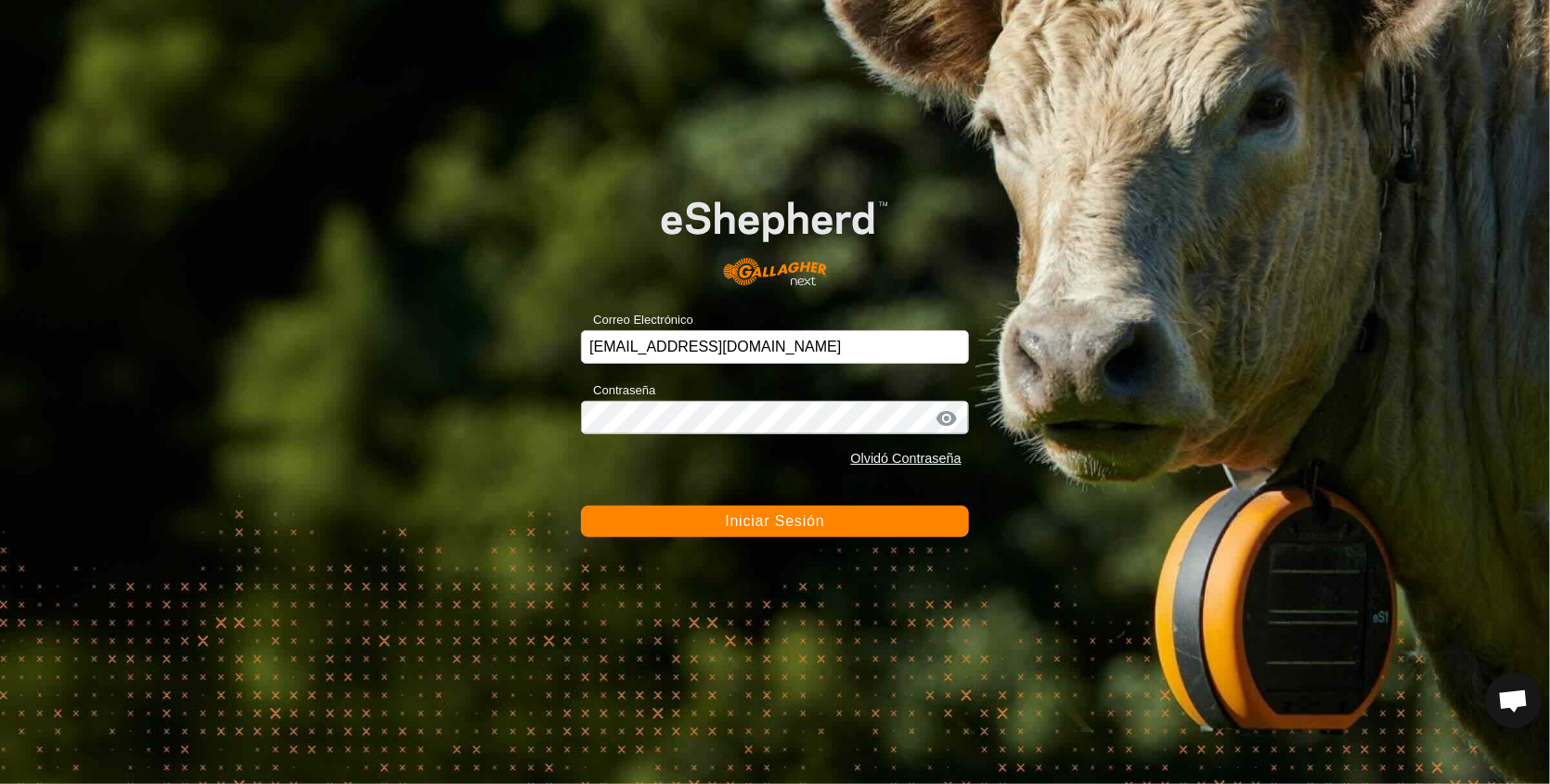
click at [788, 519] on span "Iniciar Sesión" at bounding box center [775, 521] width 99 height 16
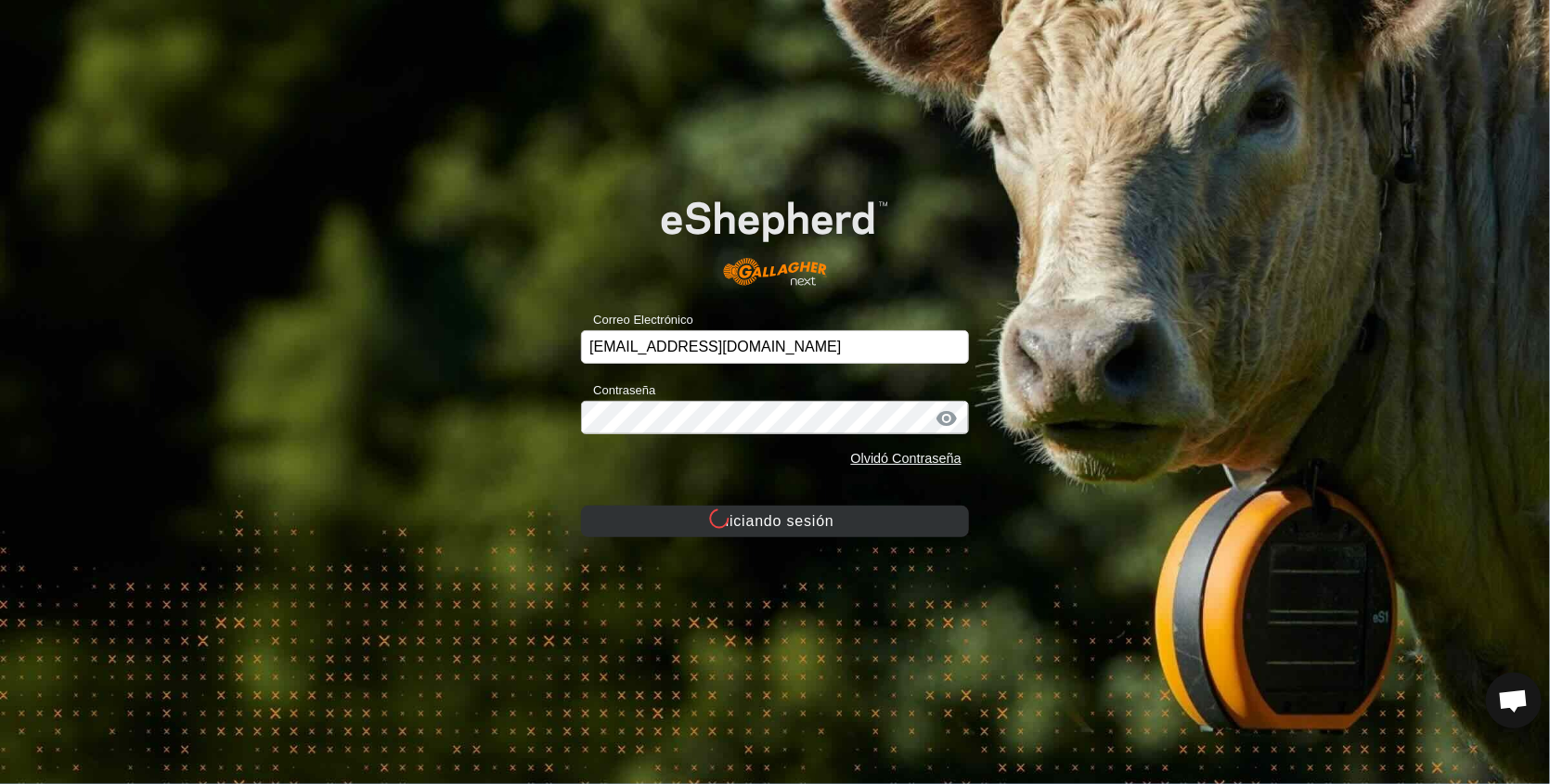
click at [788, 519] on button "Iniciando sesión" at bounding box center [775, 521] width 388 height 31
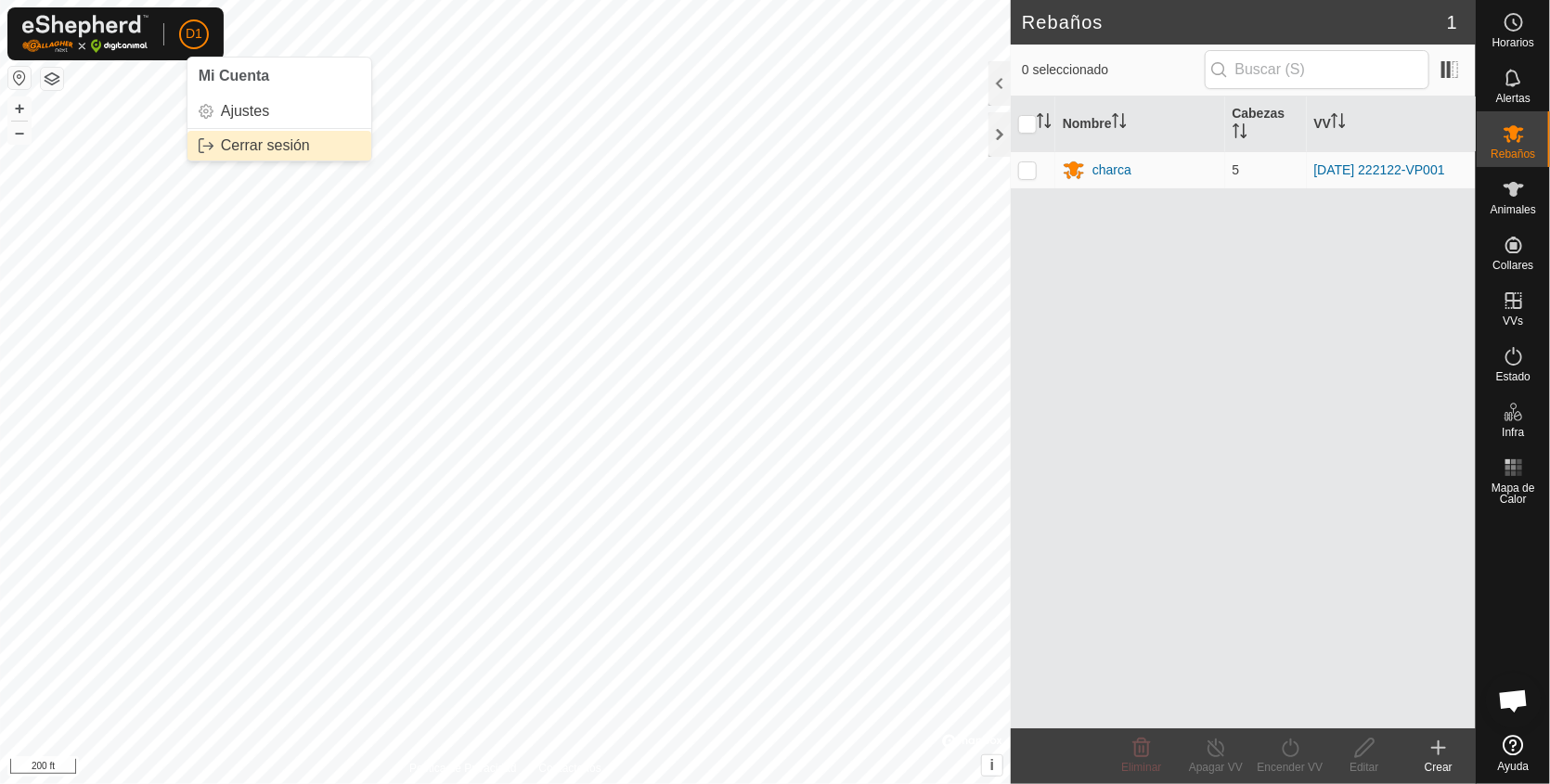
click at [247, 141] on link "Cerrar sesión" at bounding box center [278, 146] width 183 height 29
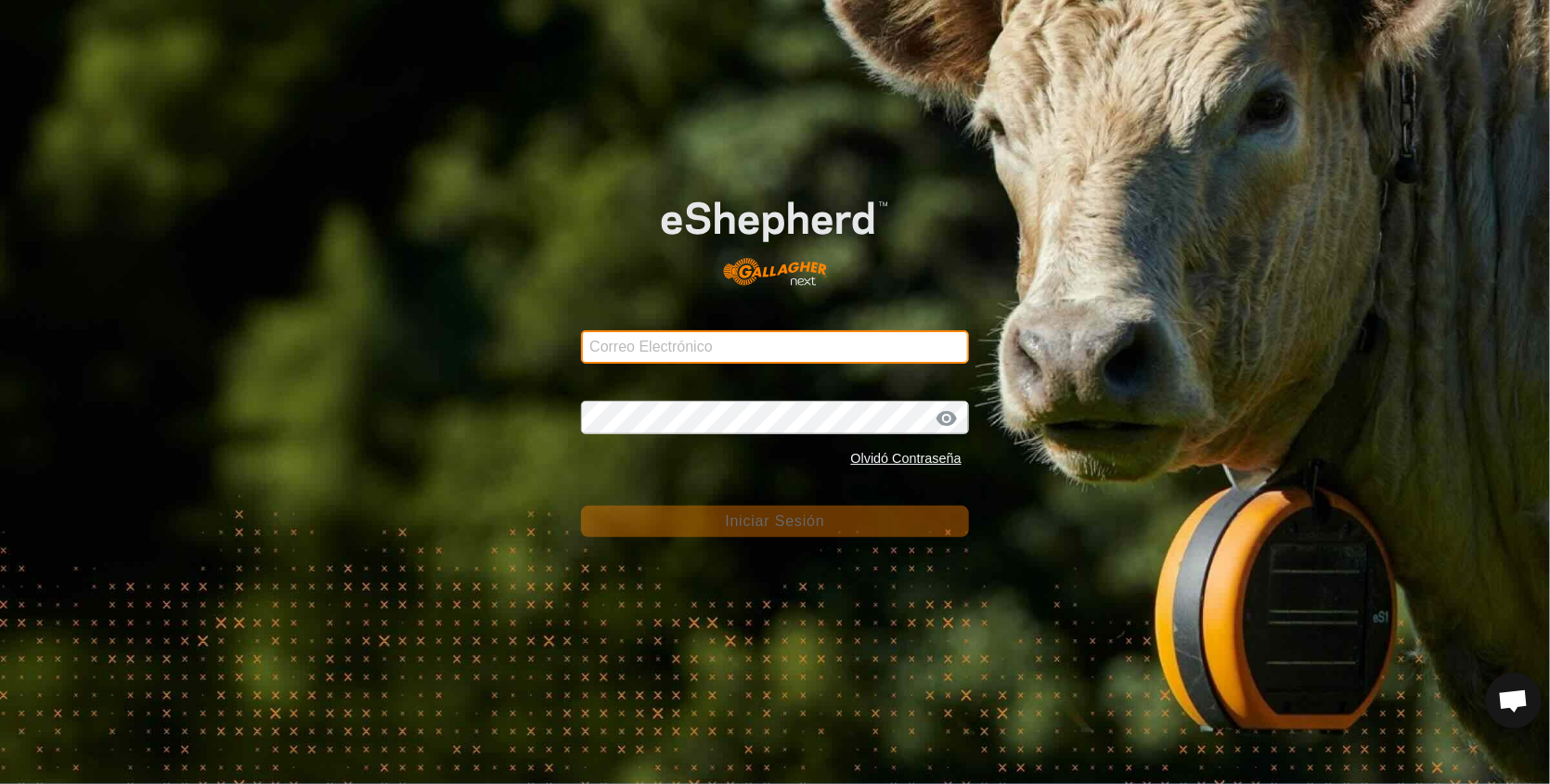
type input "[EMAIL_ADDRESS][DOMAIN_NAME]"
